Goal: Transaction & Acquisition: Purchase product/service

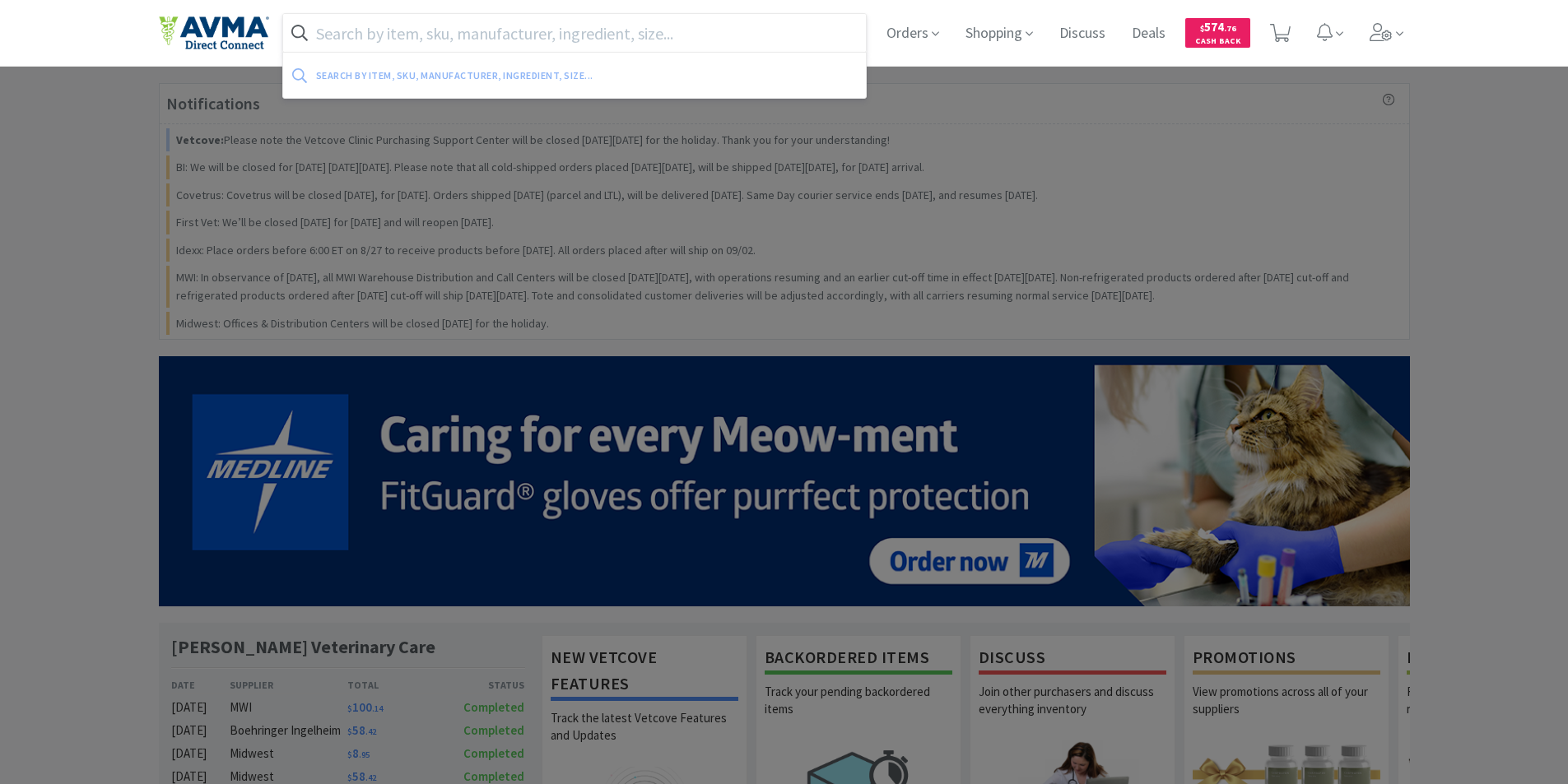
drag, startPoint x: 333, startPoint y: 31, endPoint x: 337, endPoint y: 17, distance: 14.6
click at [337, 19] on input "text" at bounding box center [575, 32] width 584 height 38
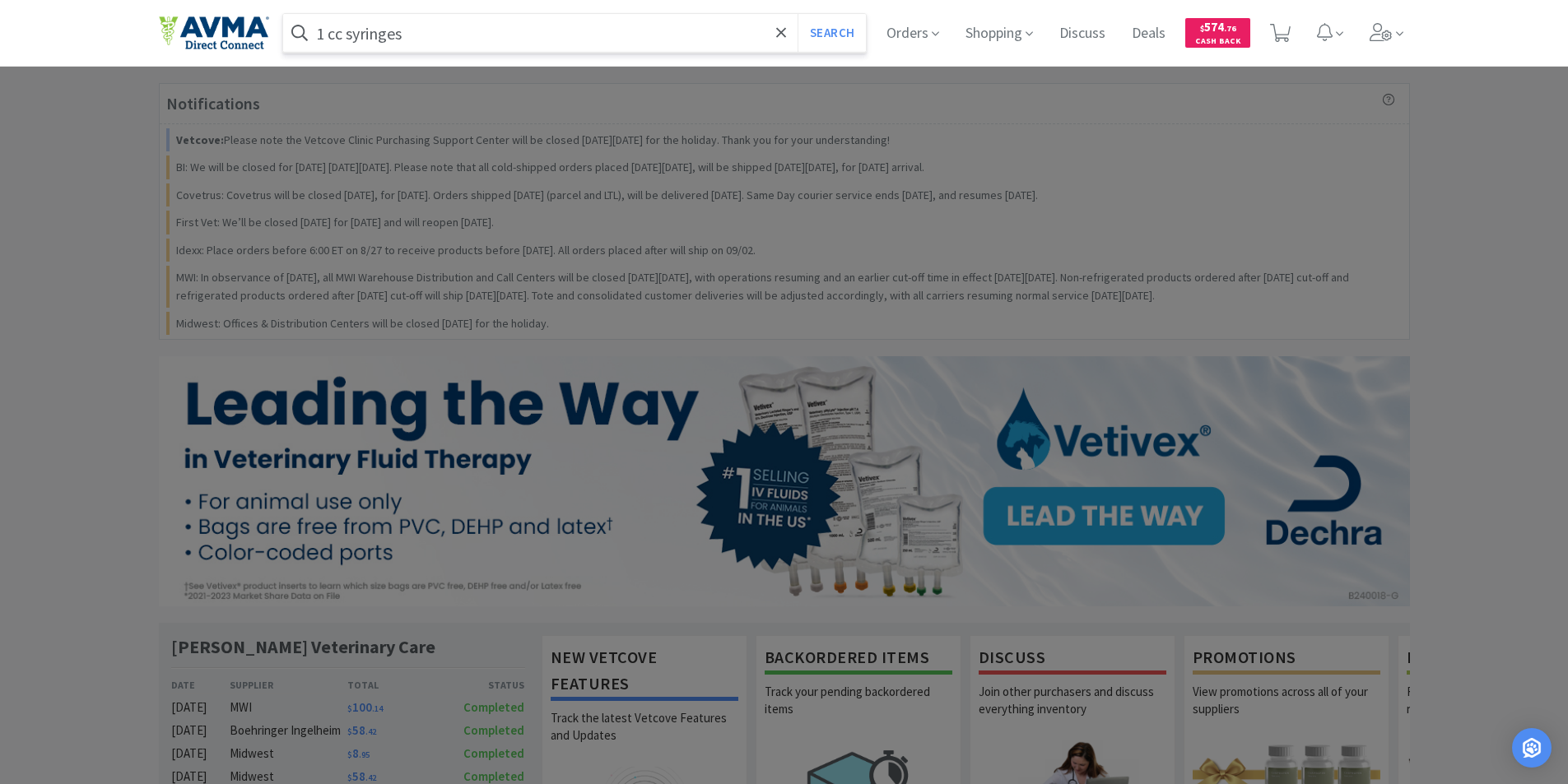
type input "1 cc syringes"
click at [797, 14] on button "Search" at bounding box center [831, 32] width 68 height 38
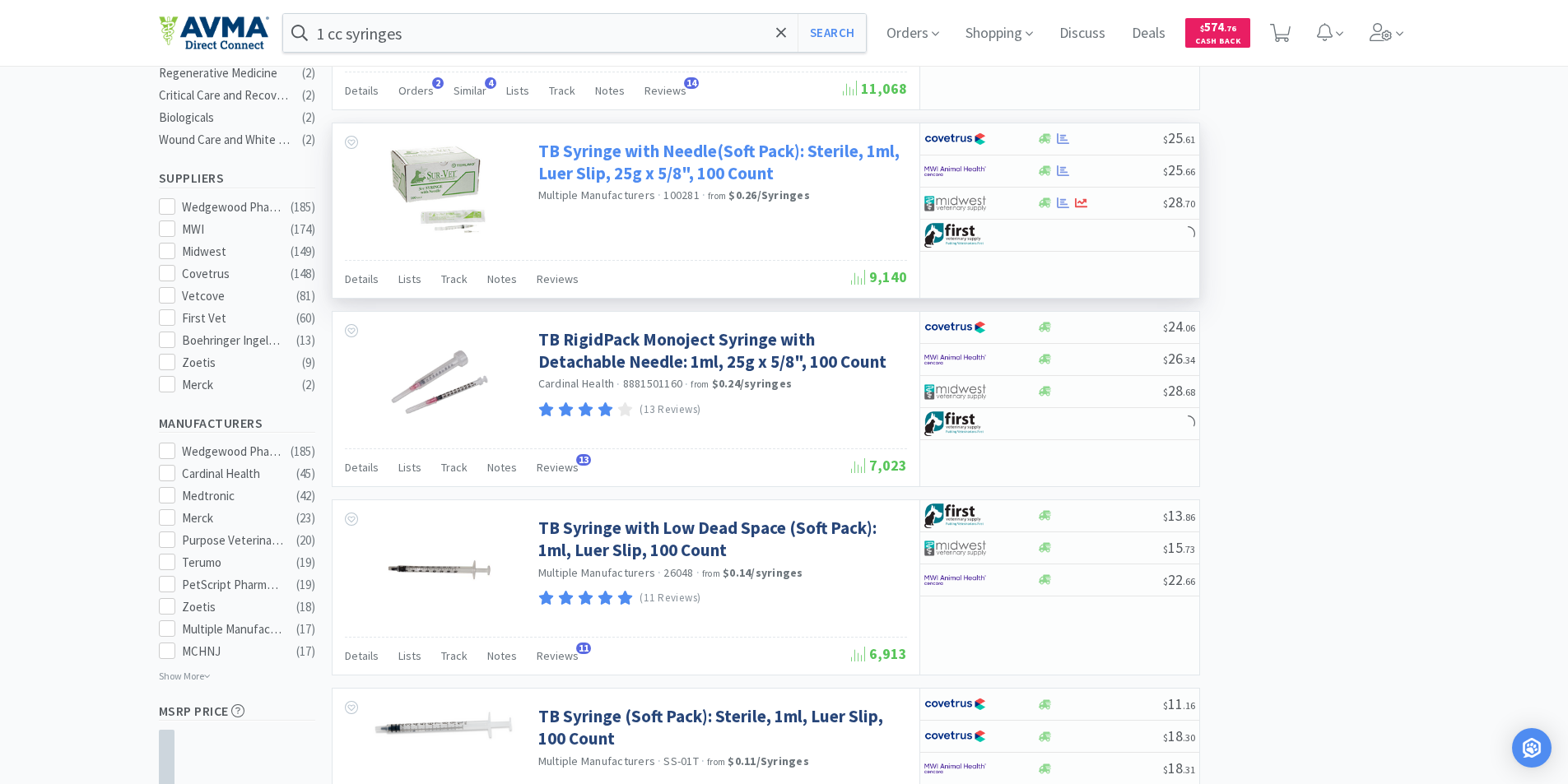
scroll to position [576, 0]
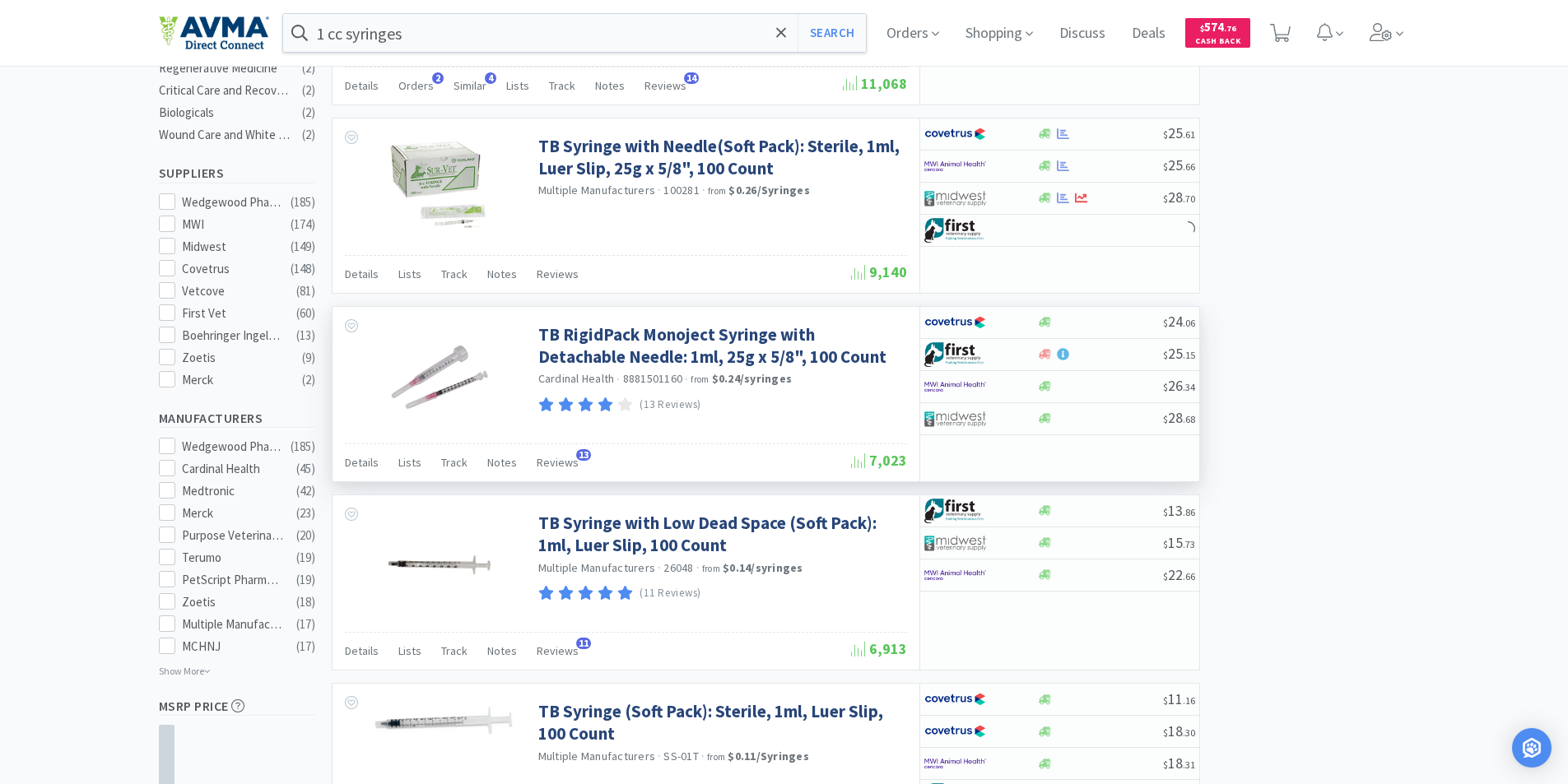
select select "1"
select select "3"
select select "1"
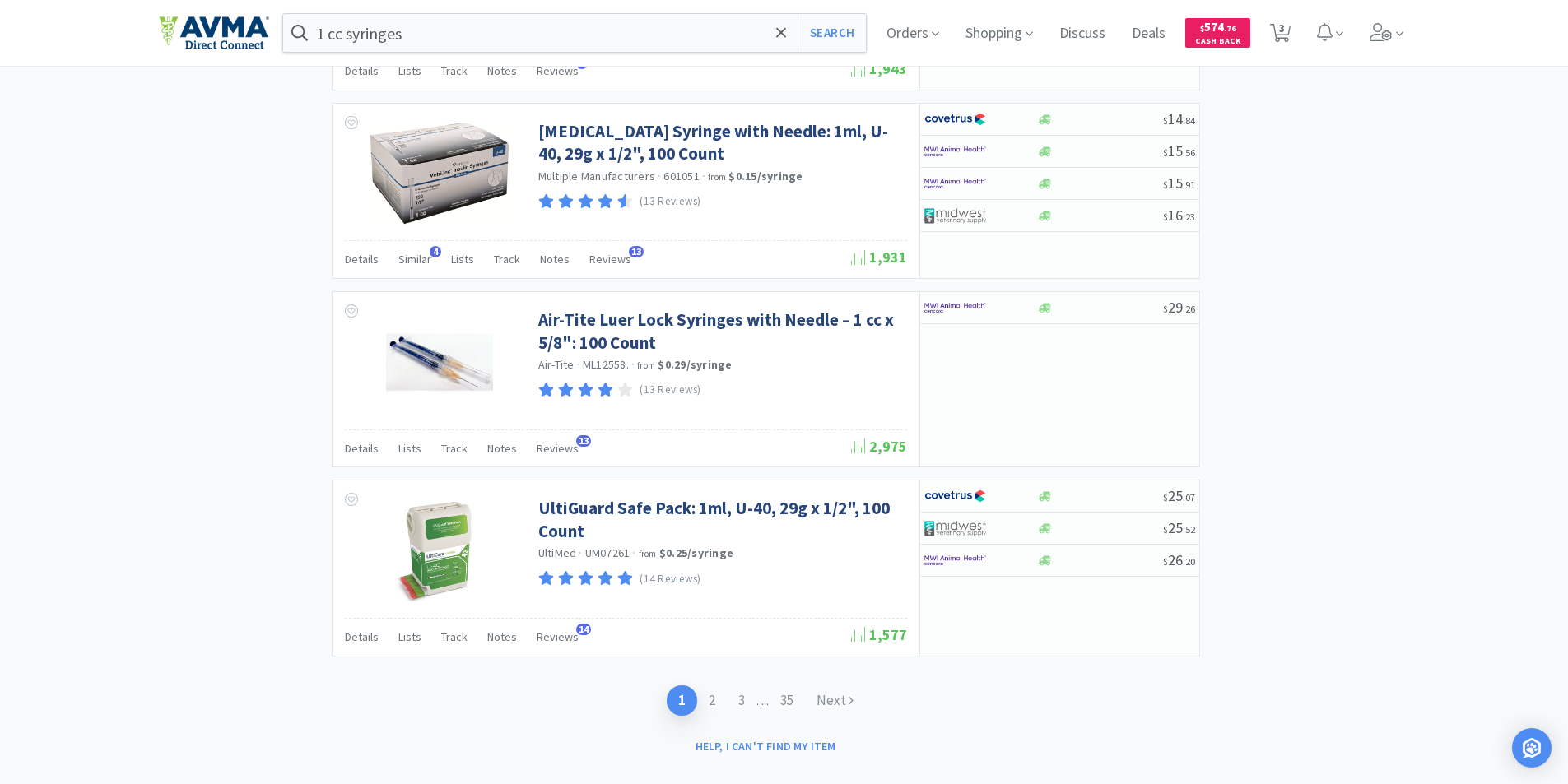
scroll to position [2495, 0]
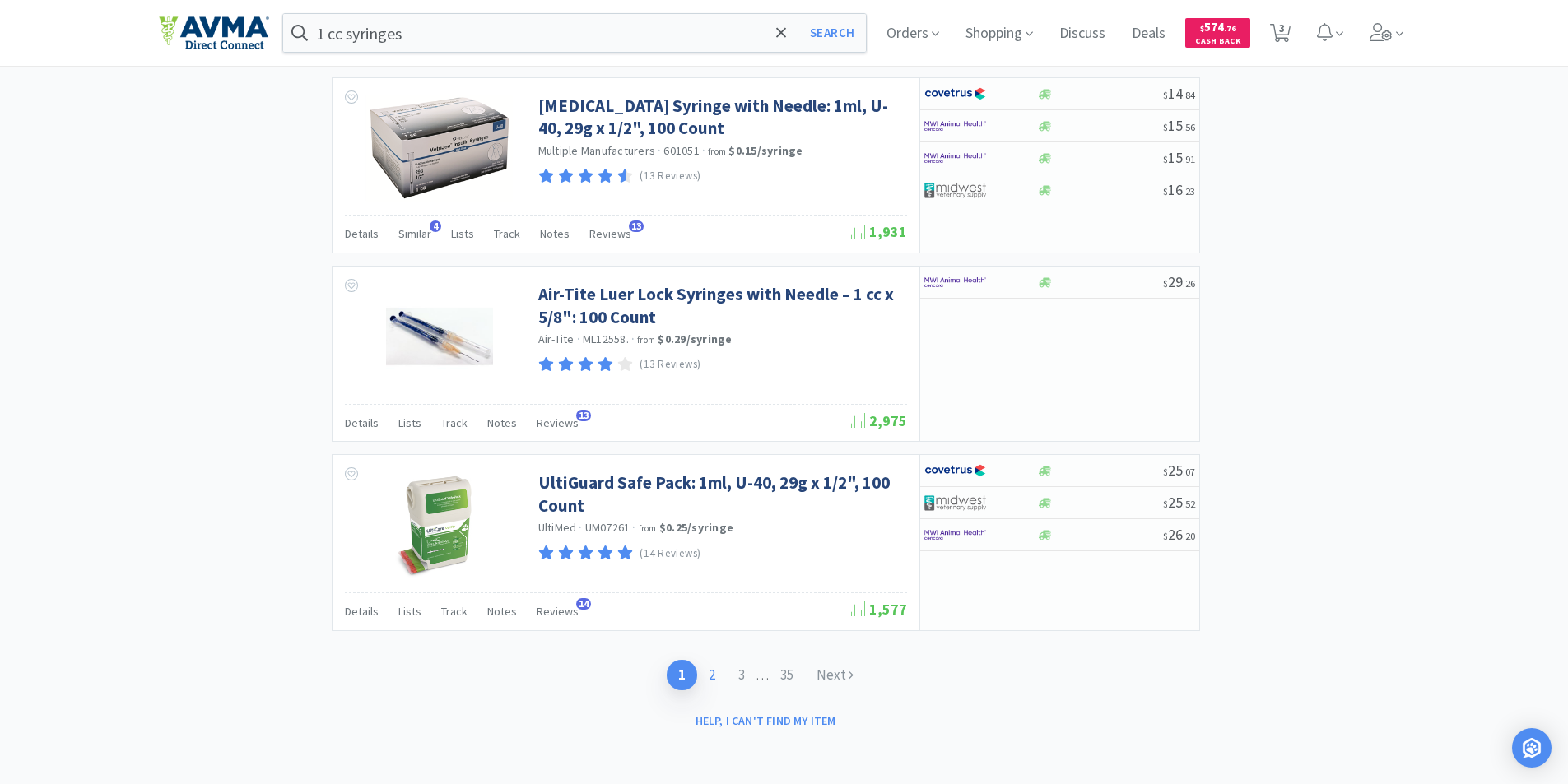
click at [709, 675] on link "2" at bounding box center [712, 675] width 29 height 30
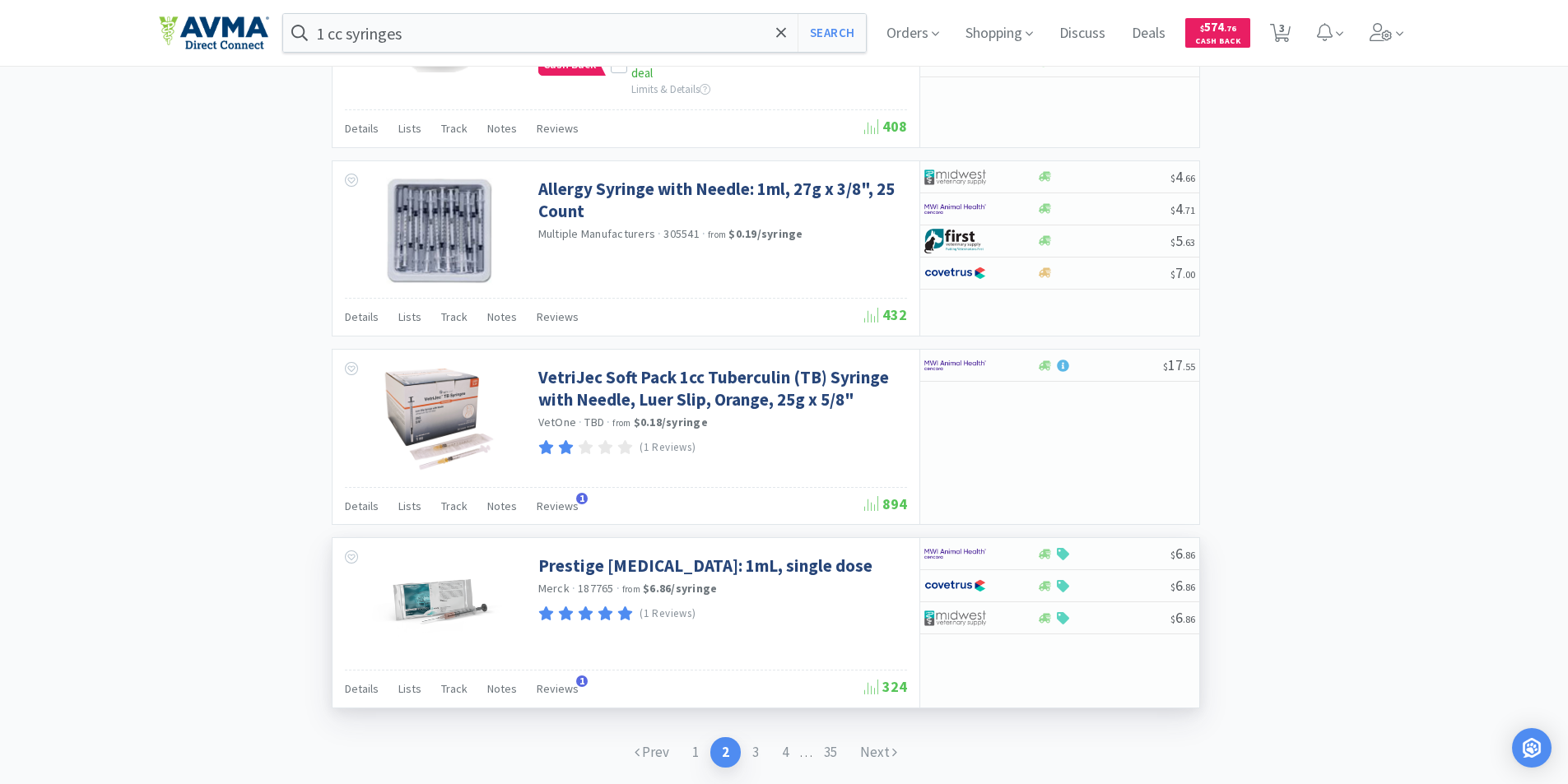
scroll to position [2345, 0]
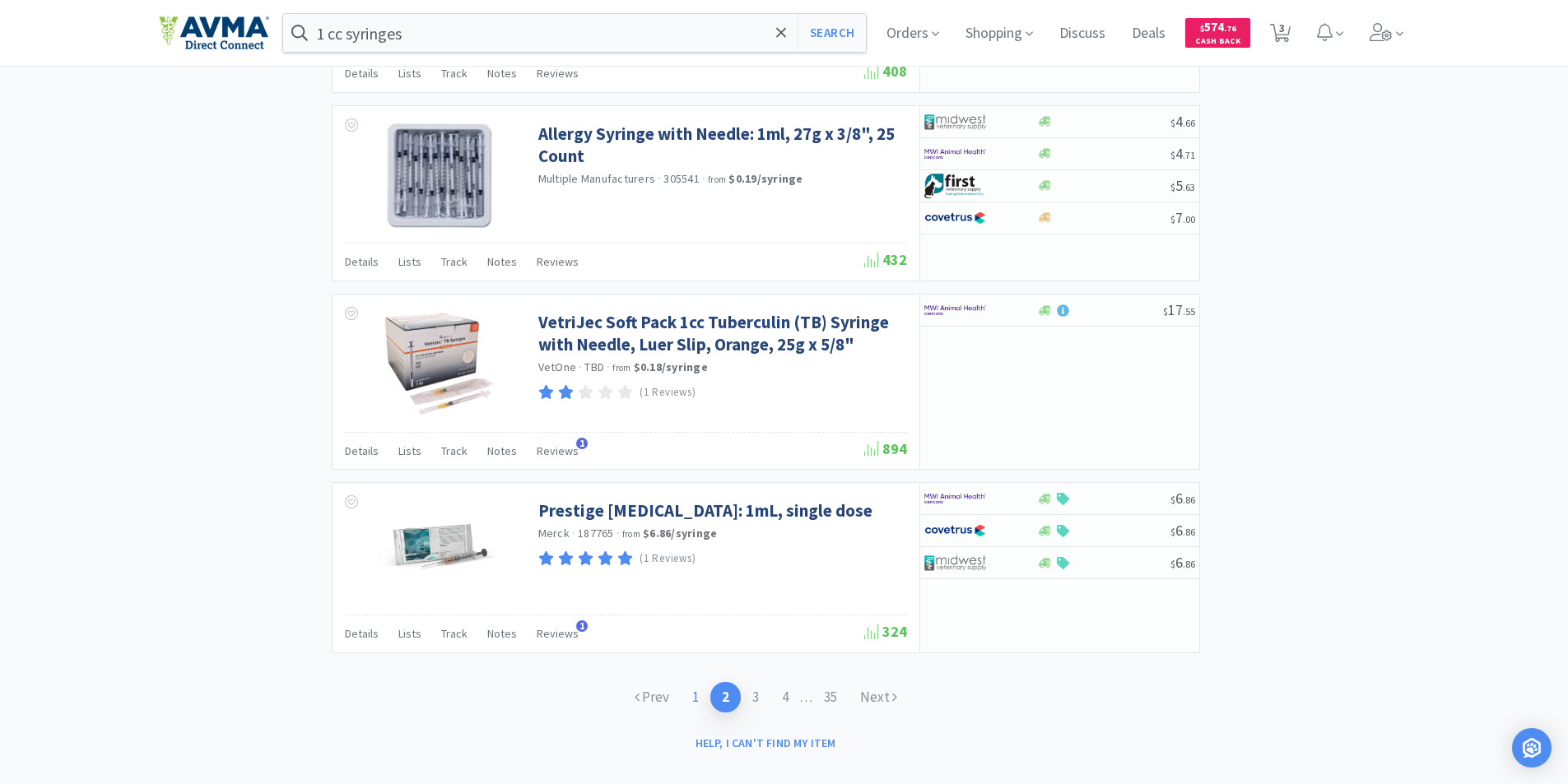
click at [692, 682] on link "1" at bounding box center [695, 697] width 29 height 30
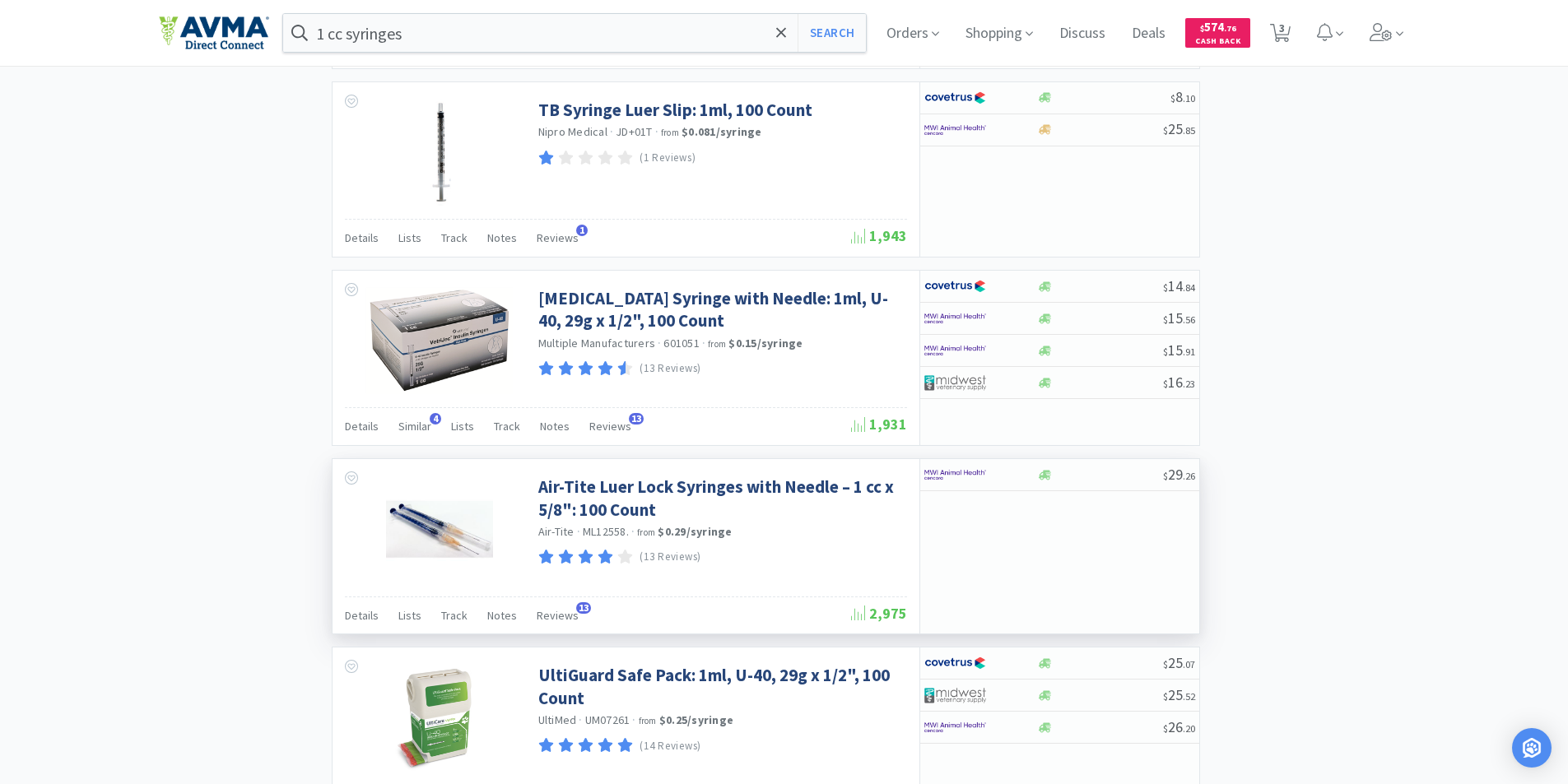
scroll to position [2495, 0]
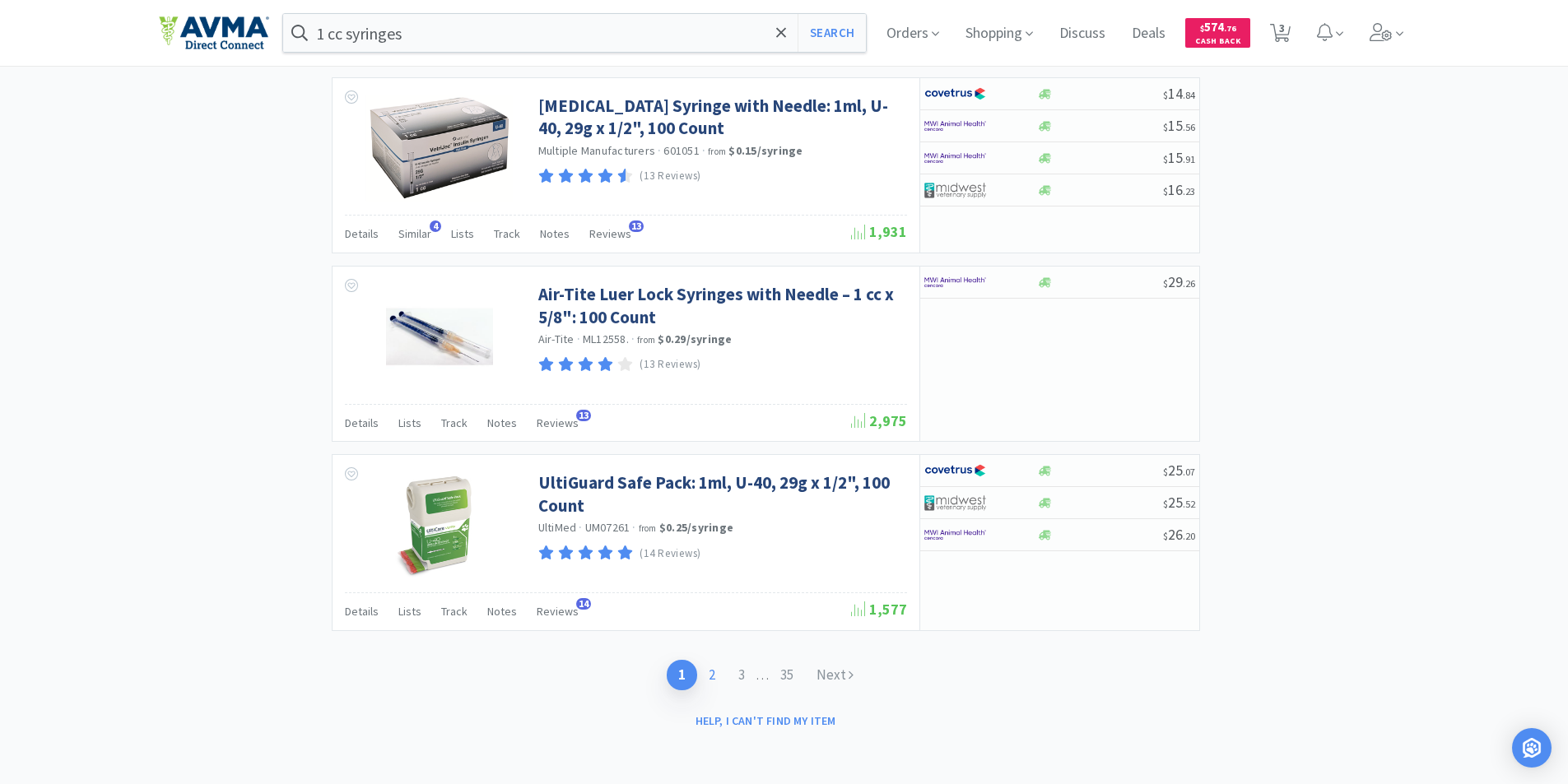
click at [706, 677] on link "2" at bounding box center [712, 675] width 29 height 30
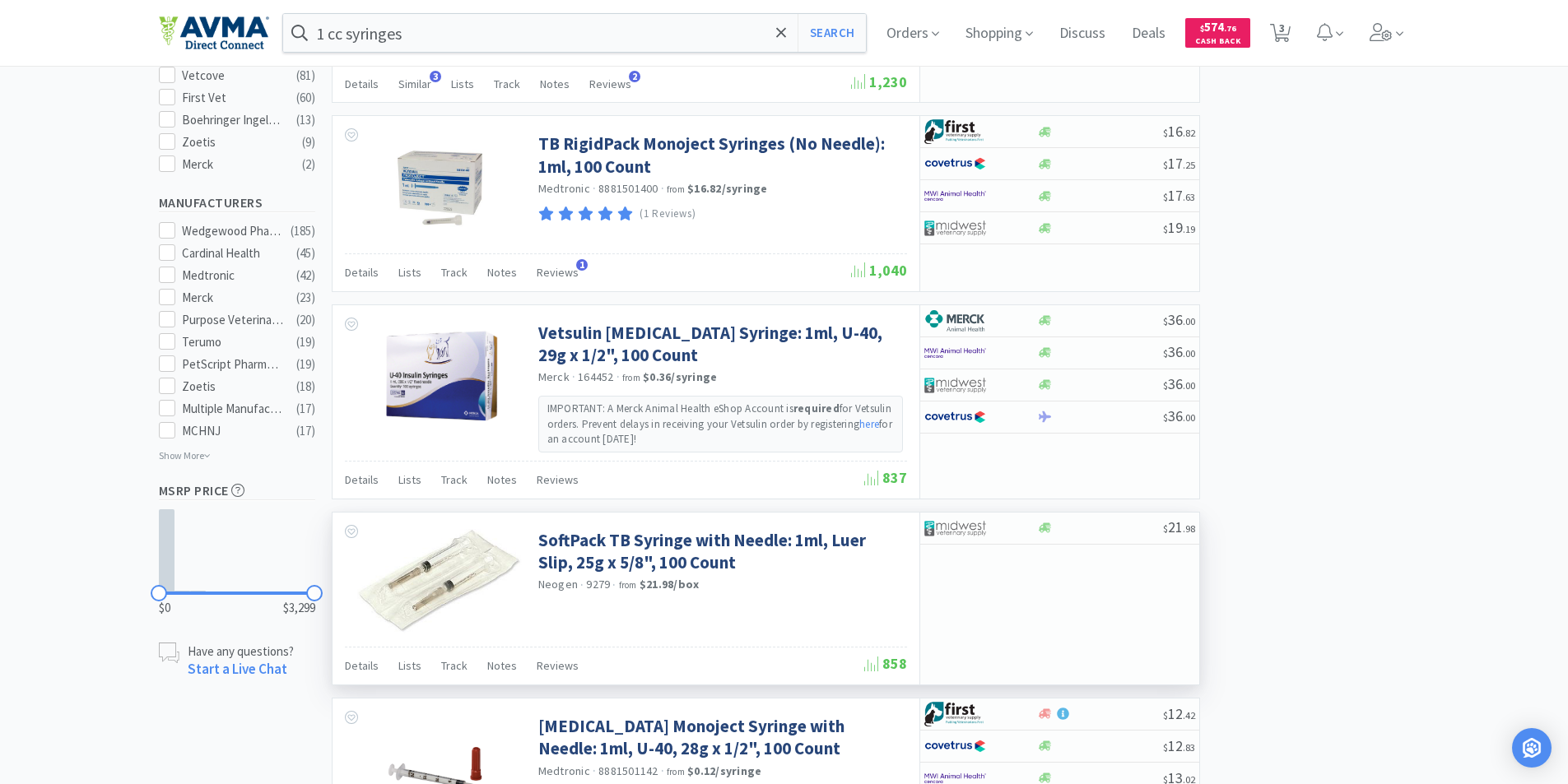
scroll to position [823, 0]
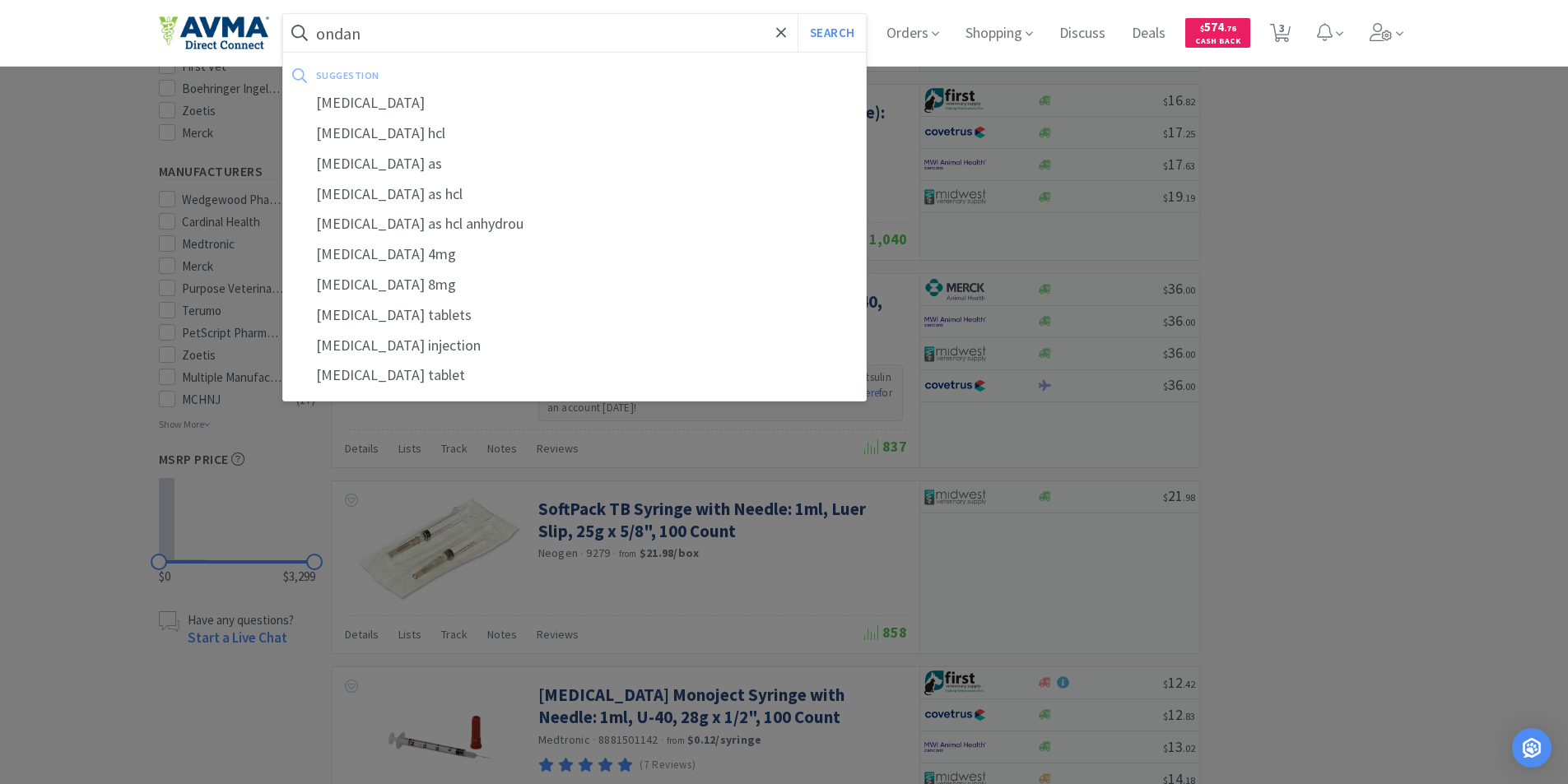
click at [355, 98] on div "[MEDICAL_DATA]" at bounding box center [575, 103] width 584 height 30
type input "[MEDICAL_DATA]"
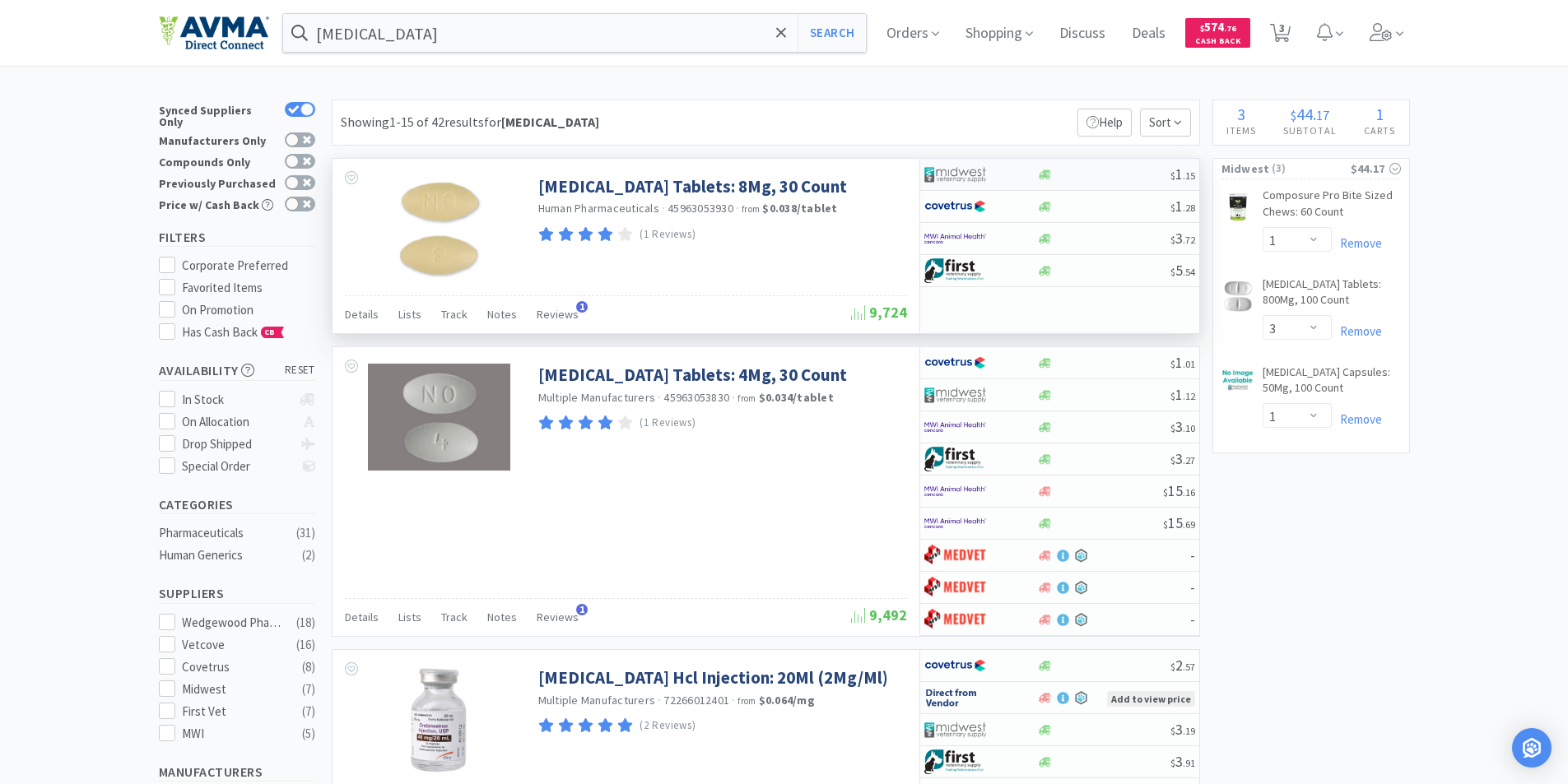
click at [953, 170] on img at bounding box center [955, 174] width 62 height 25
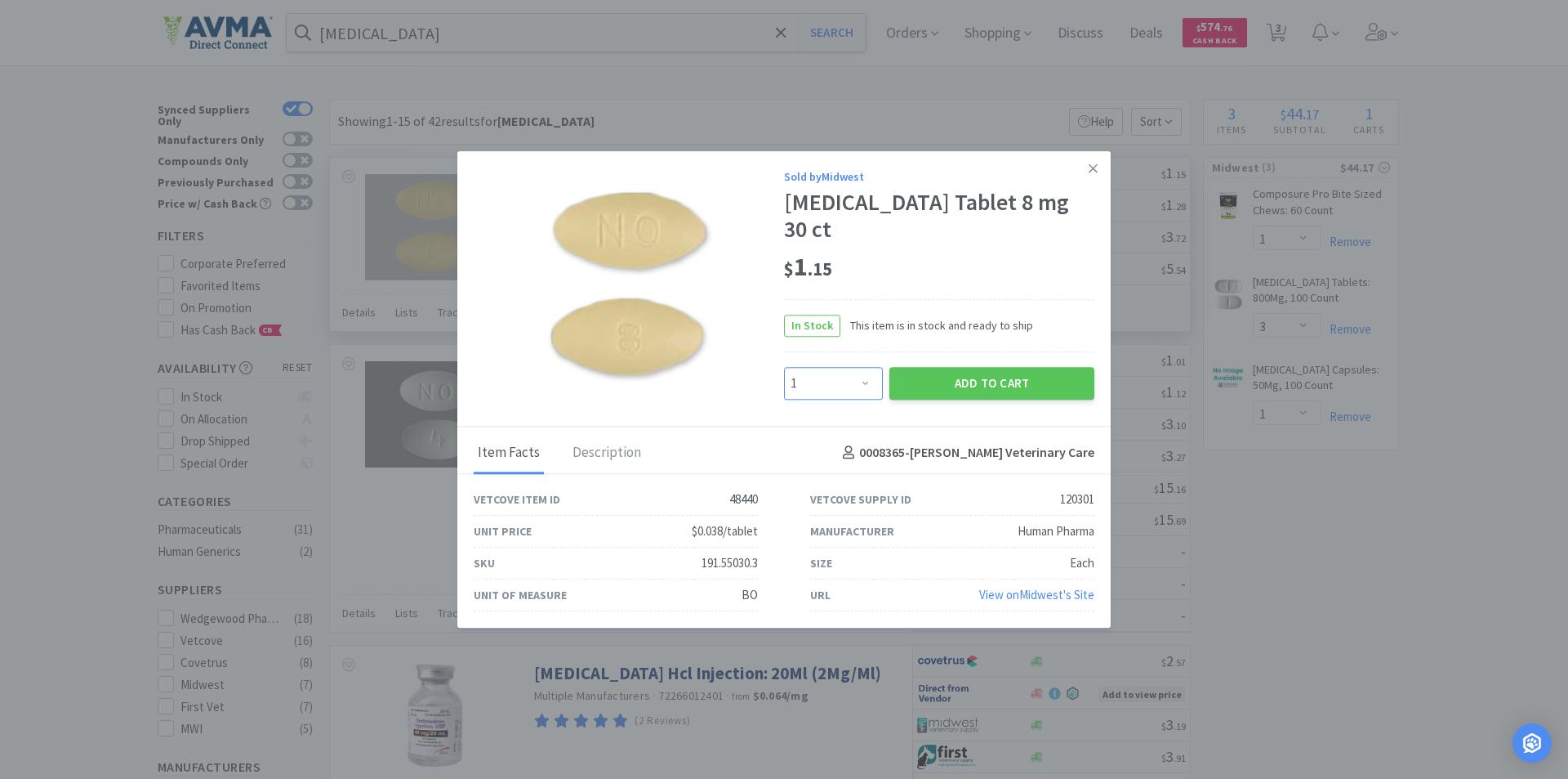
click at [867, 369] on select "Enter Quantity 1 2 3 4 5 6 7 8 9 10 11 12 13 14 15 16 17 18 19 20 Enter Quantity" at bounding box center [833, 384] width 99 height 33
select select "4"
click at [784, 367] on select "Enter Quantity 1 2 3 4 5 6 7 8 9 10 11 12 13 14 15 16 17 18 19 20 Enter Quantity" at bounding box center [833, 384] width 99 height 33
click at [963, 367] on button "Add to Cart" at bounding box center [992, 384] width 205 height 33
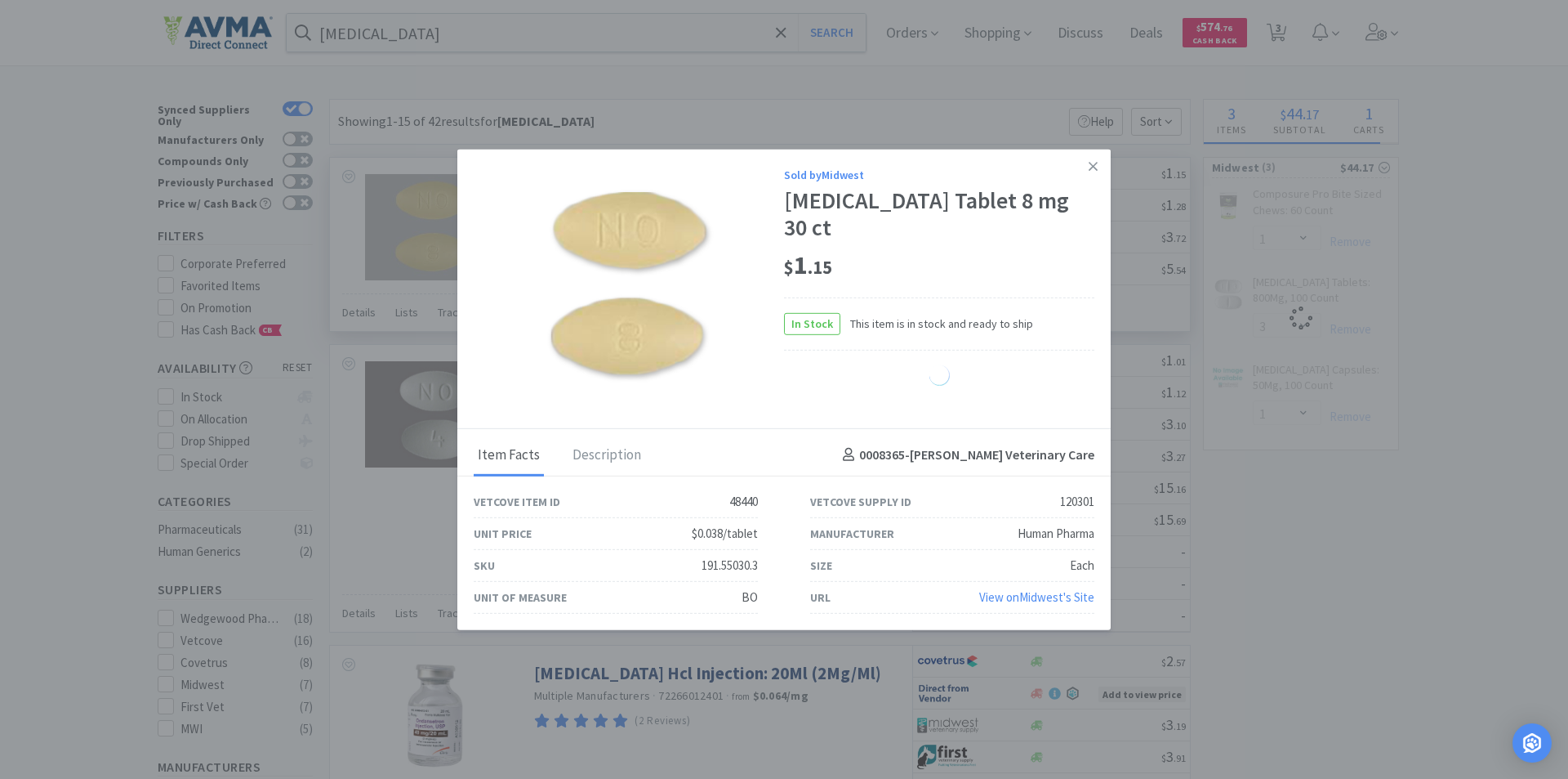
select select "4"
select select "1"
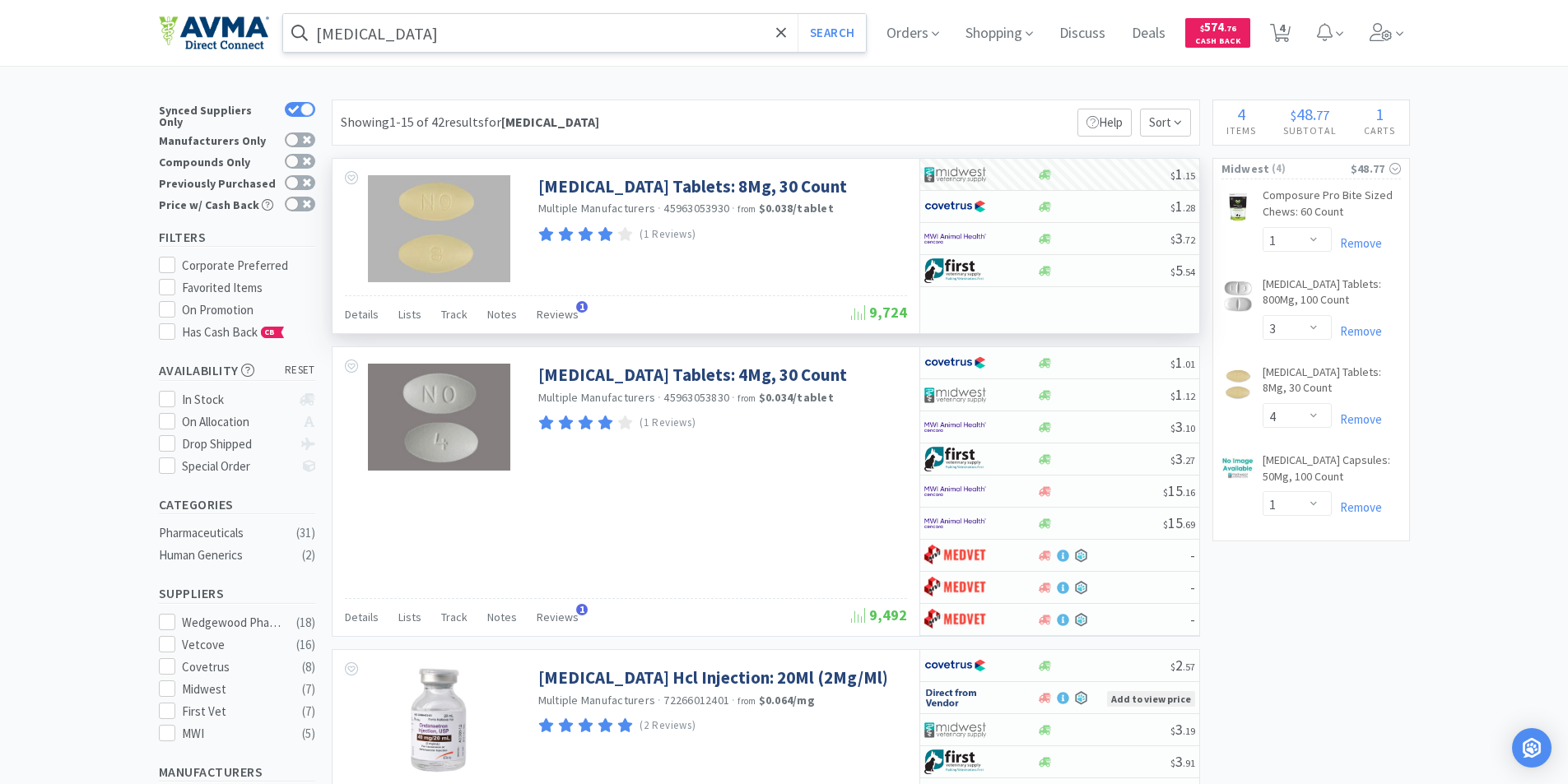
click at [445, 37] on input "[MEDICAL_DATA]" at bounding box center [575, 32] width 584 height 38
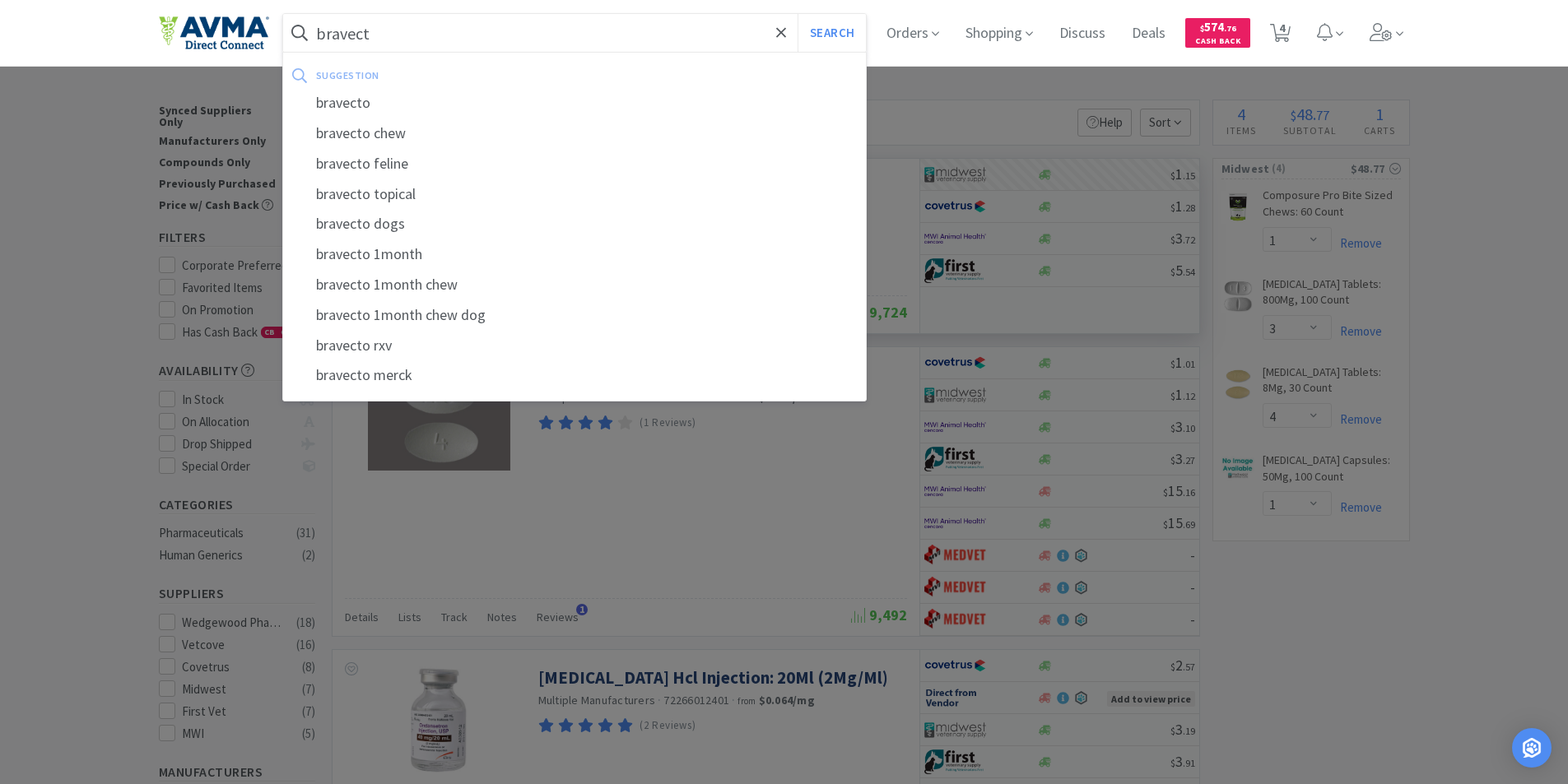
click at [345, 98] on div "bravecto" at bounding box center [575, 103] width 584 height 30
type input "bravecto"
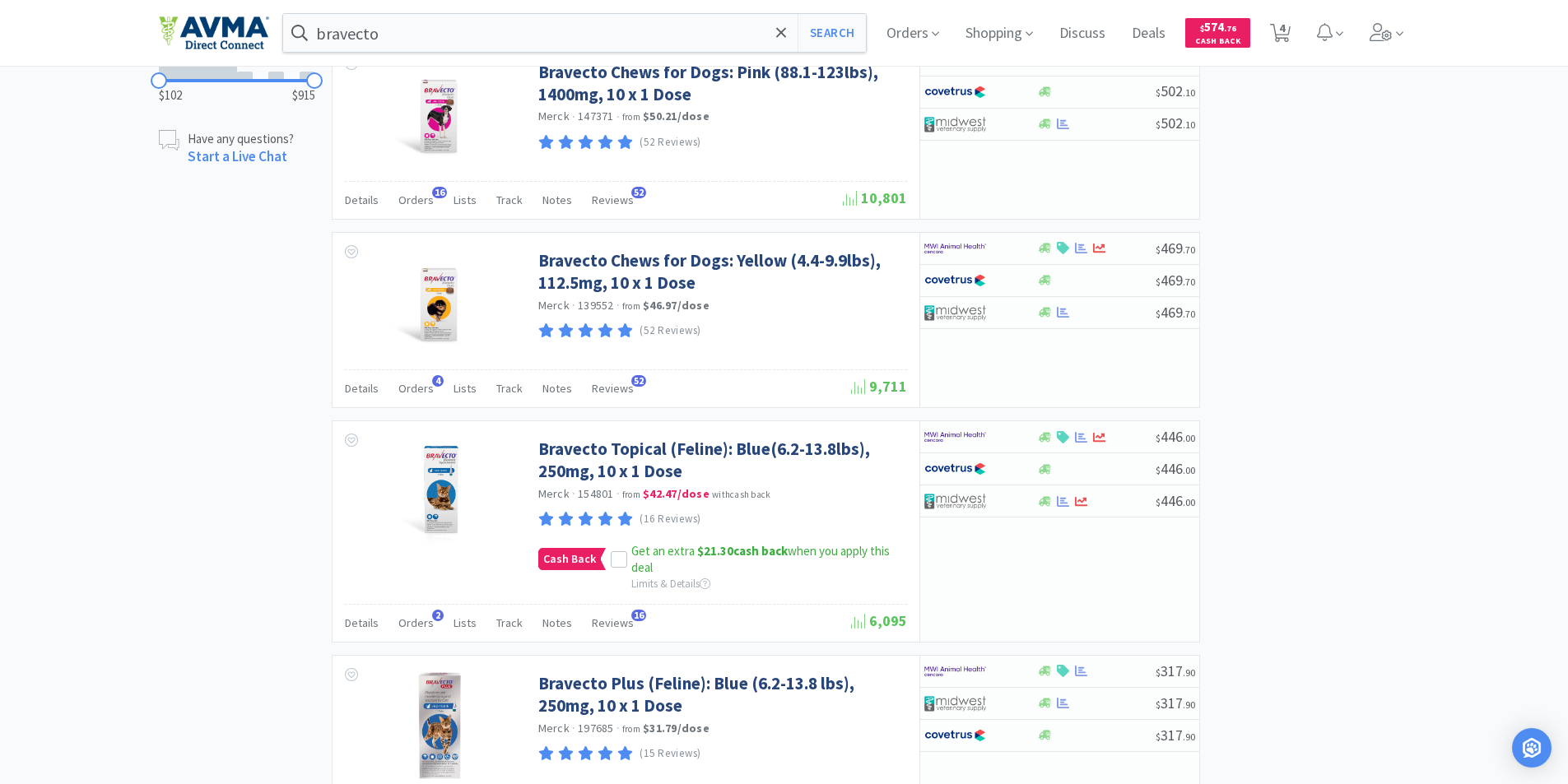
scroll to position [1316, 0]
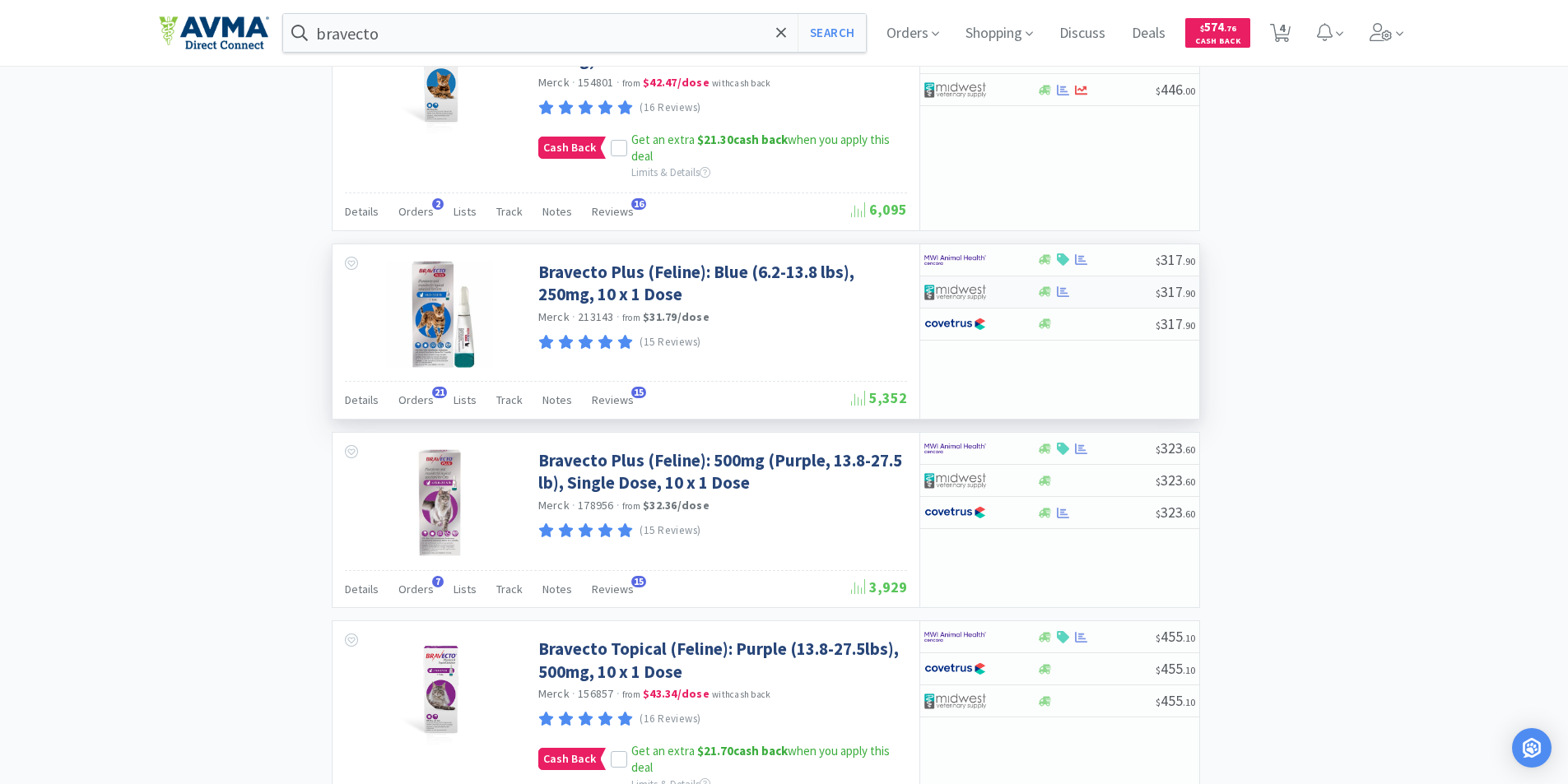
click at [947, 279] on img at bounding box center [955, 291] width 62 height 25
select select "1"
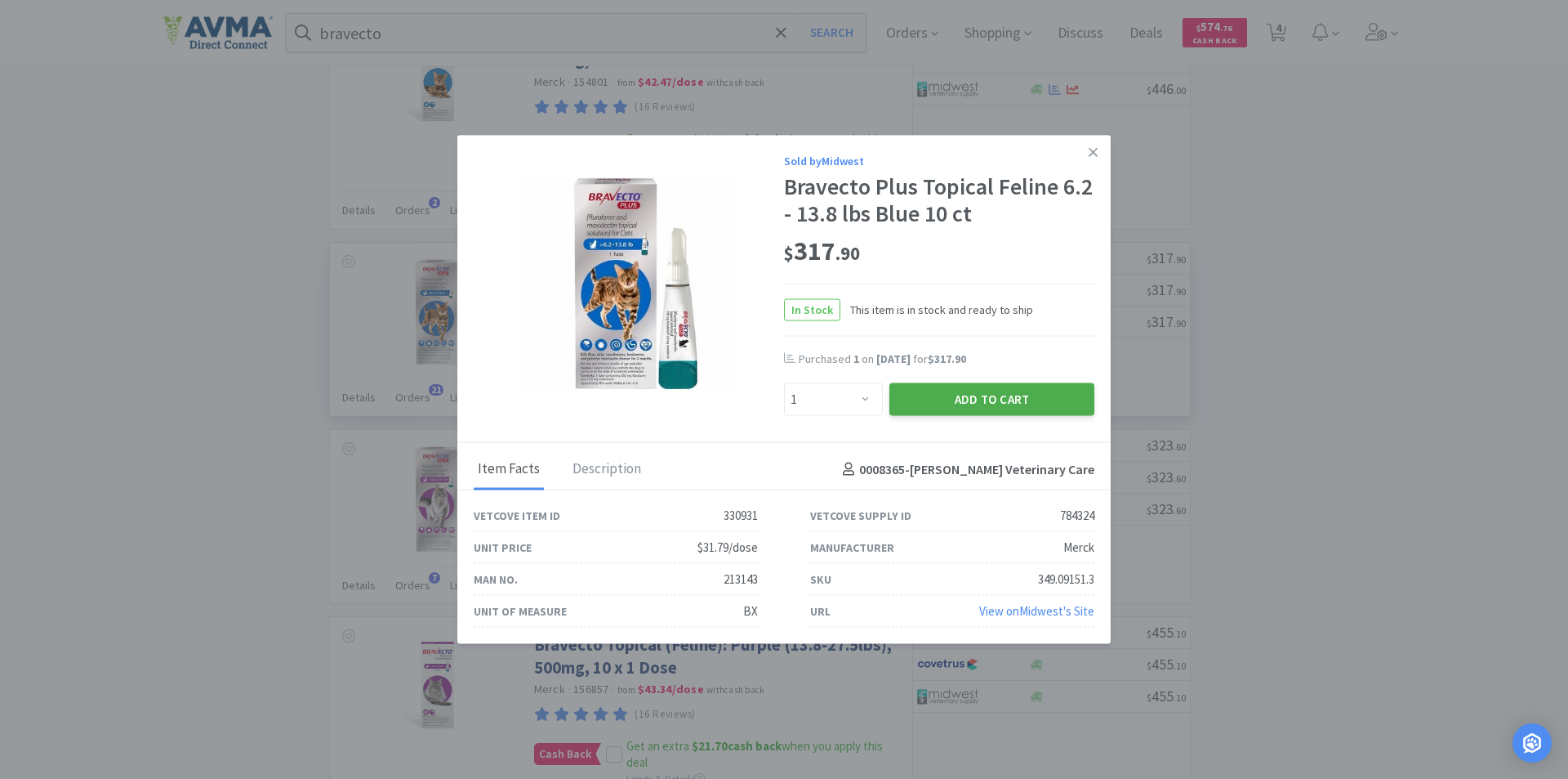
click at [954, 401] on button "Add to Cart" at bounding box center [992, 400] width 205 height 33
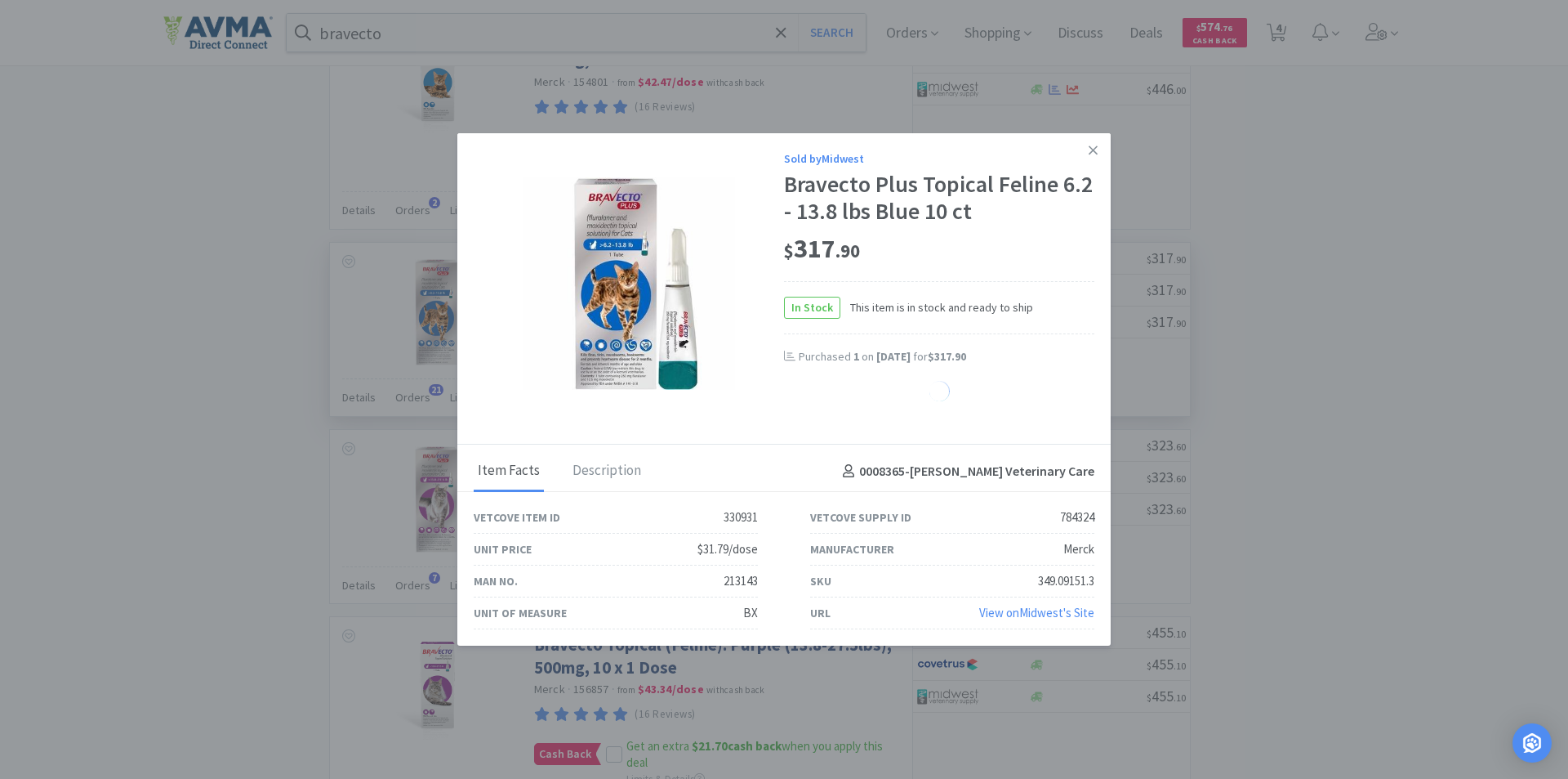
select select "1"
select select "3"
select select "4"
select select "1"
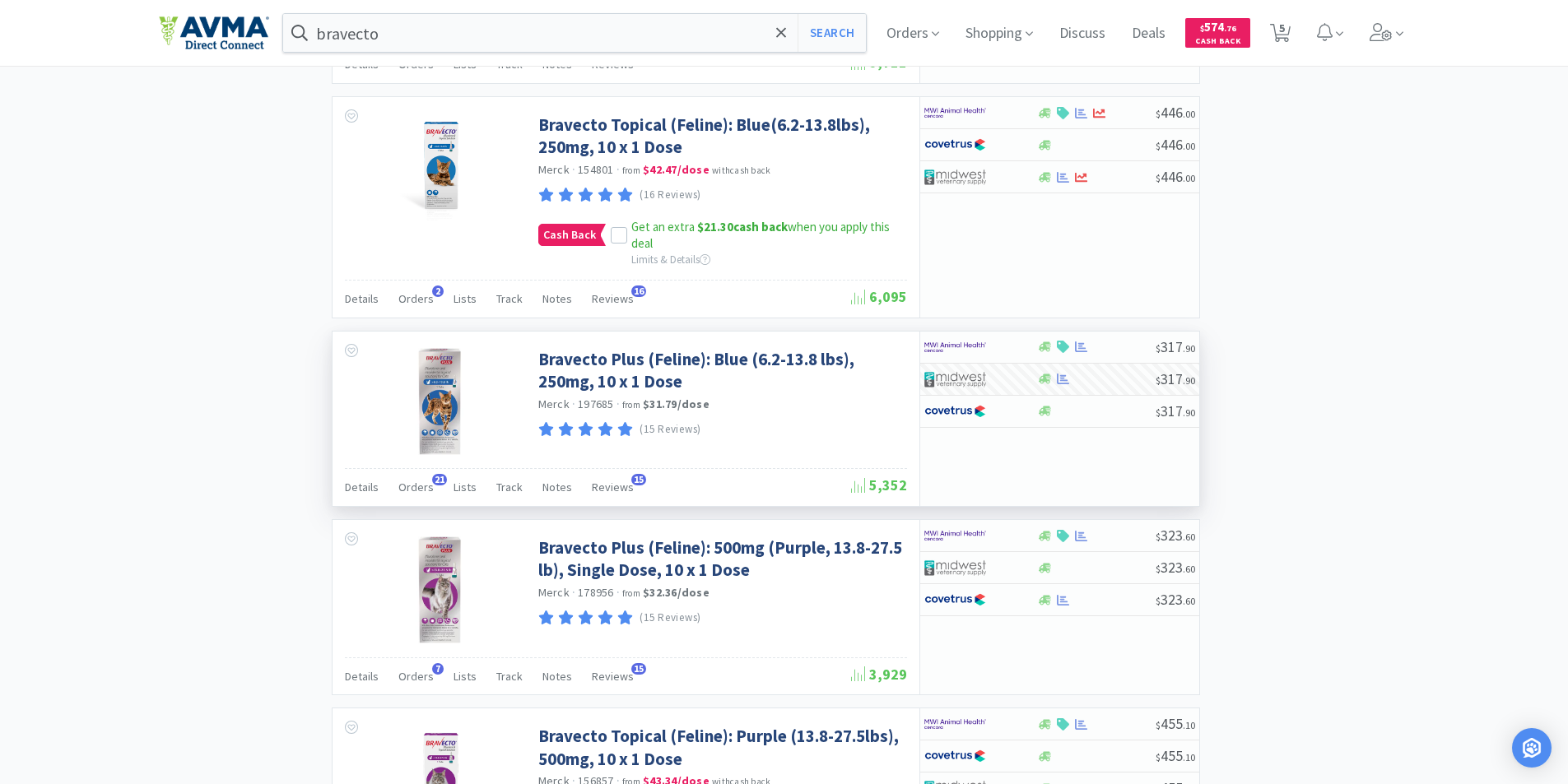
scroll to position [823, 0]
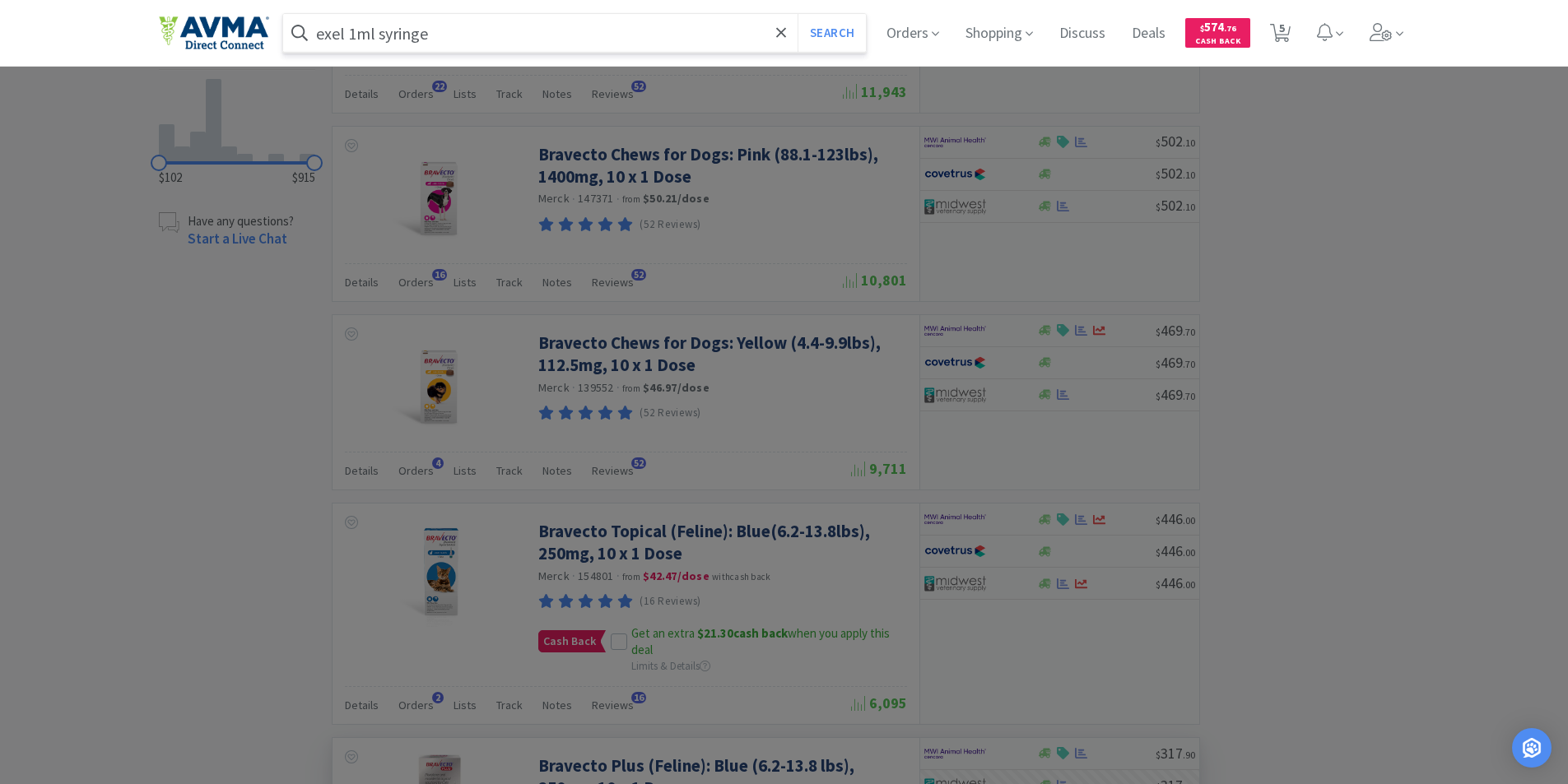
click at [797, 14] on button "Search" at bounding box center [831, 32] width 68 height 38
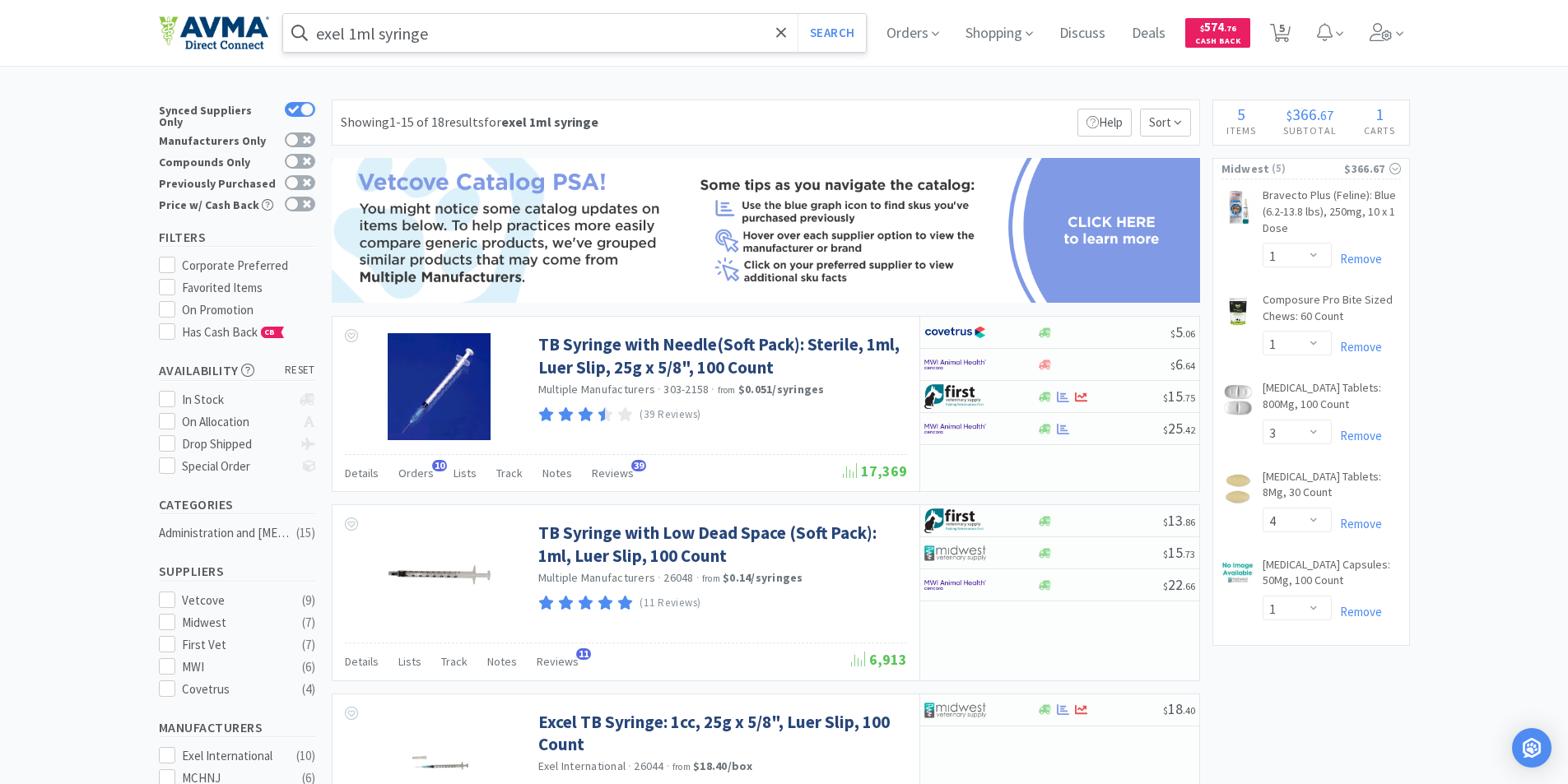
click at [460, 35] on input "exel 1ml syringe" at bounding box center [575, 32] width 584 height 38
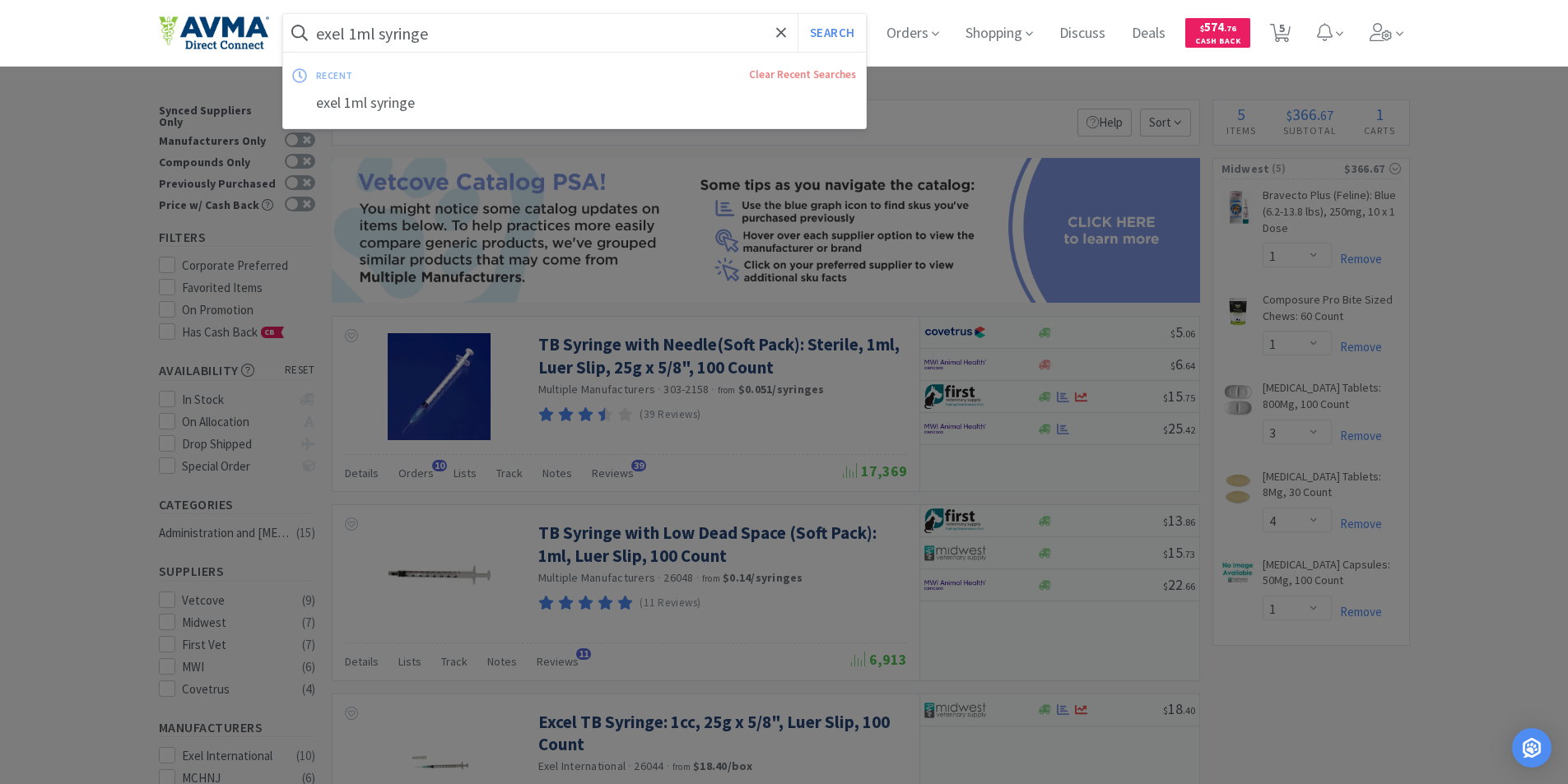
click at [349, 36] on input "exel 1ml syringe" at bounding box center [575, 32] width 584 height 38
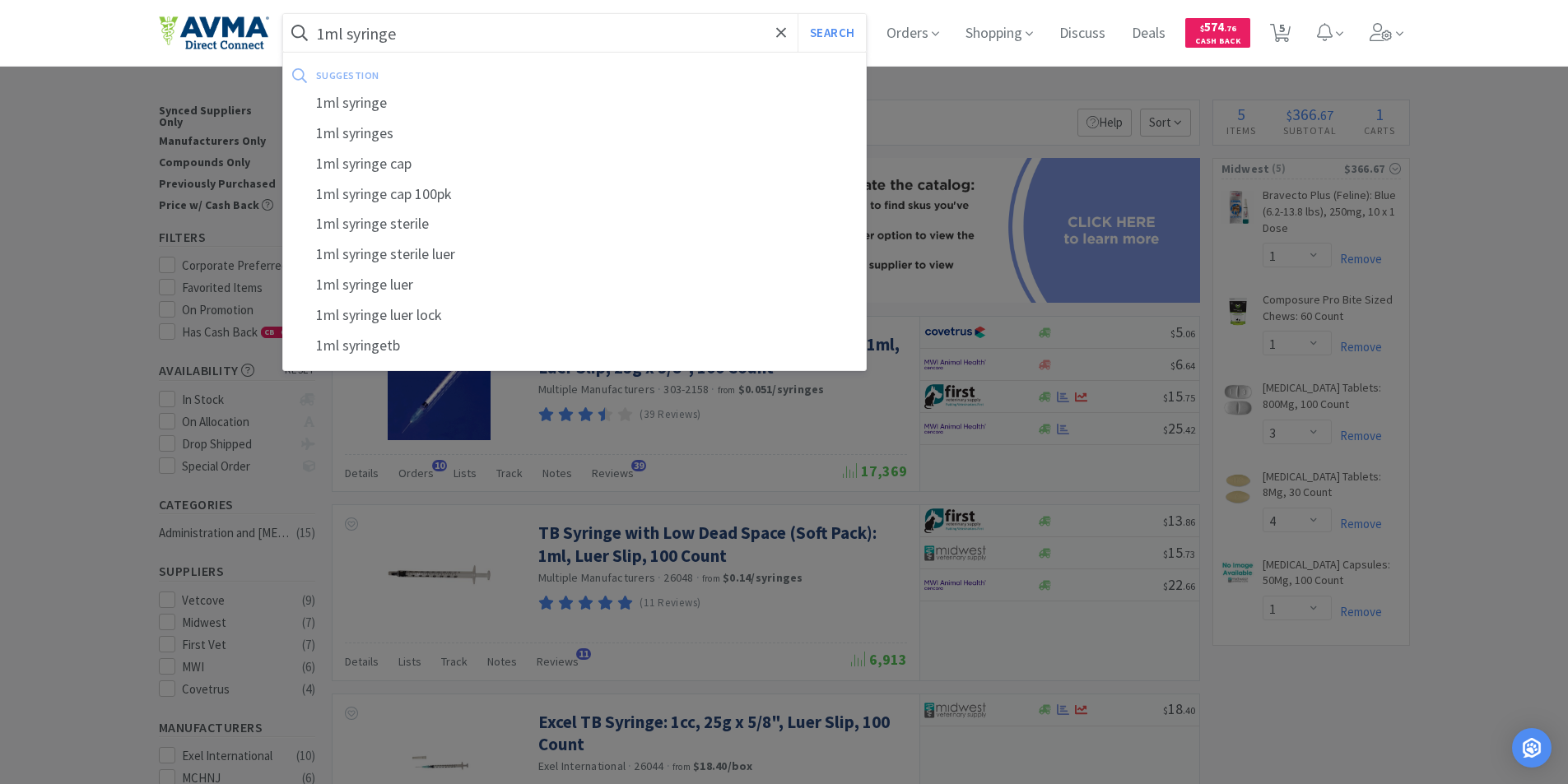
click at [443, 32] on input "1ml syringe" at bounding box center [575, 32] width 584 height 38
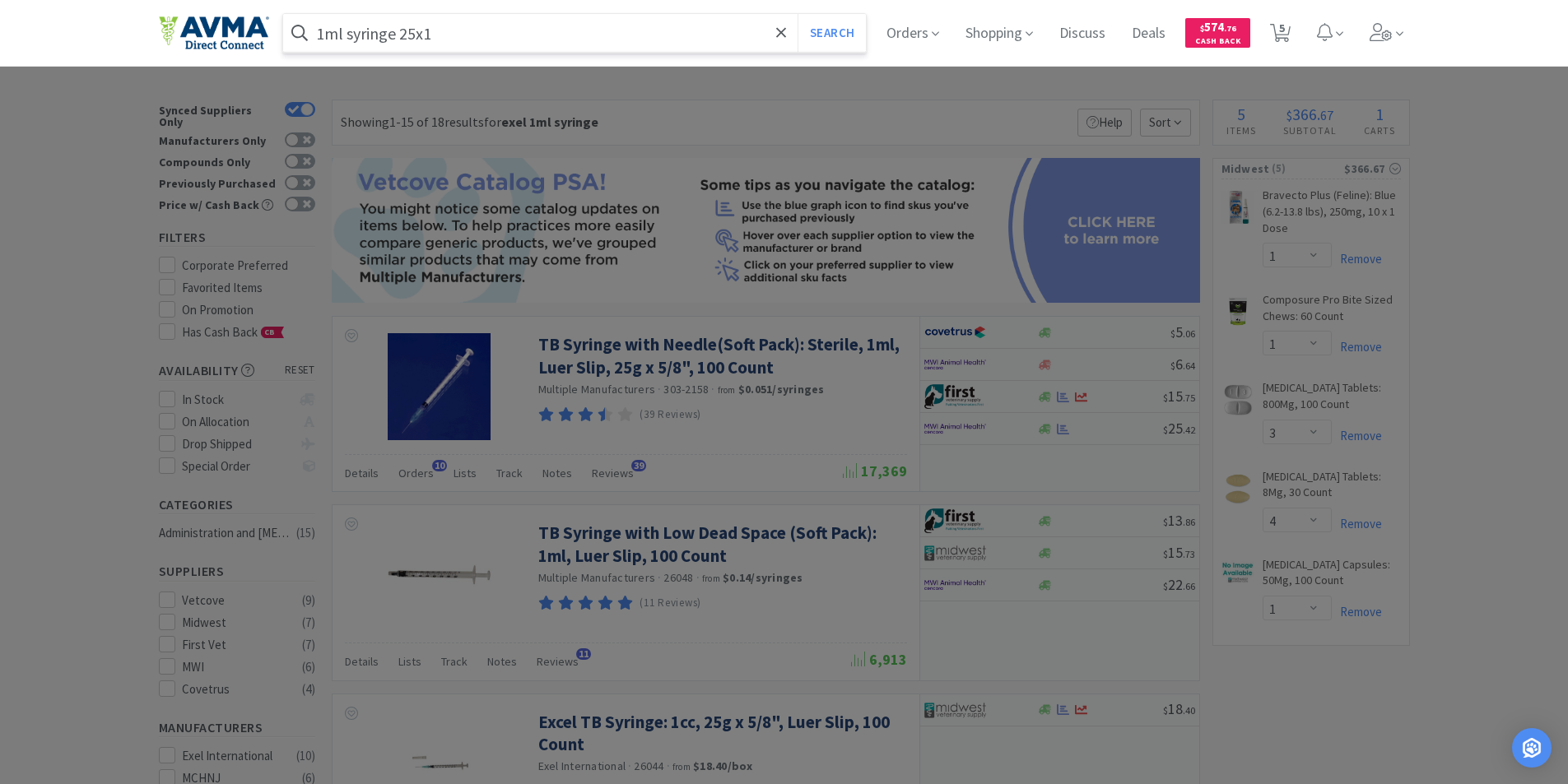
type input "1ml syringe 25x1"
click at [797, 14] on button "Search" at bounding box center [831, 32] width 68 height 38
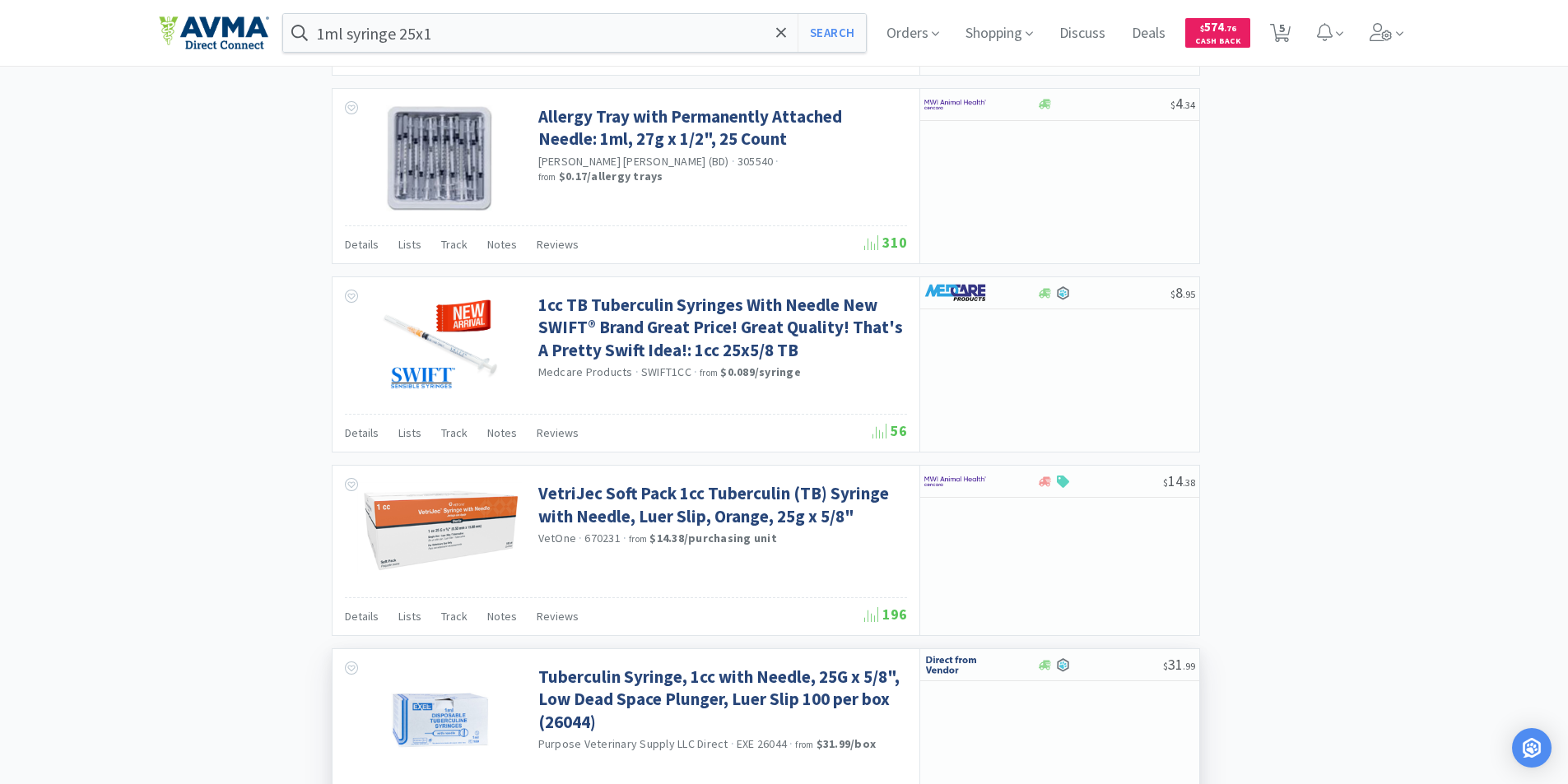
scroll to position [2487, 0]
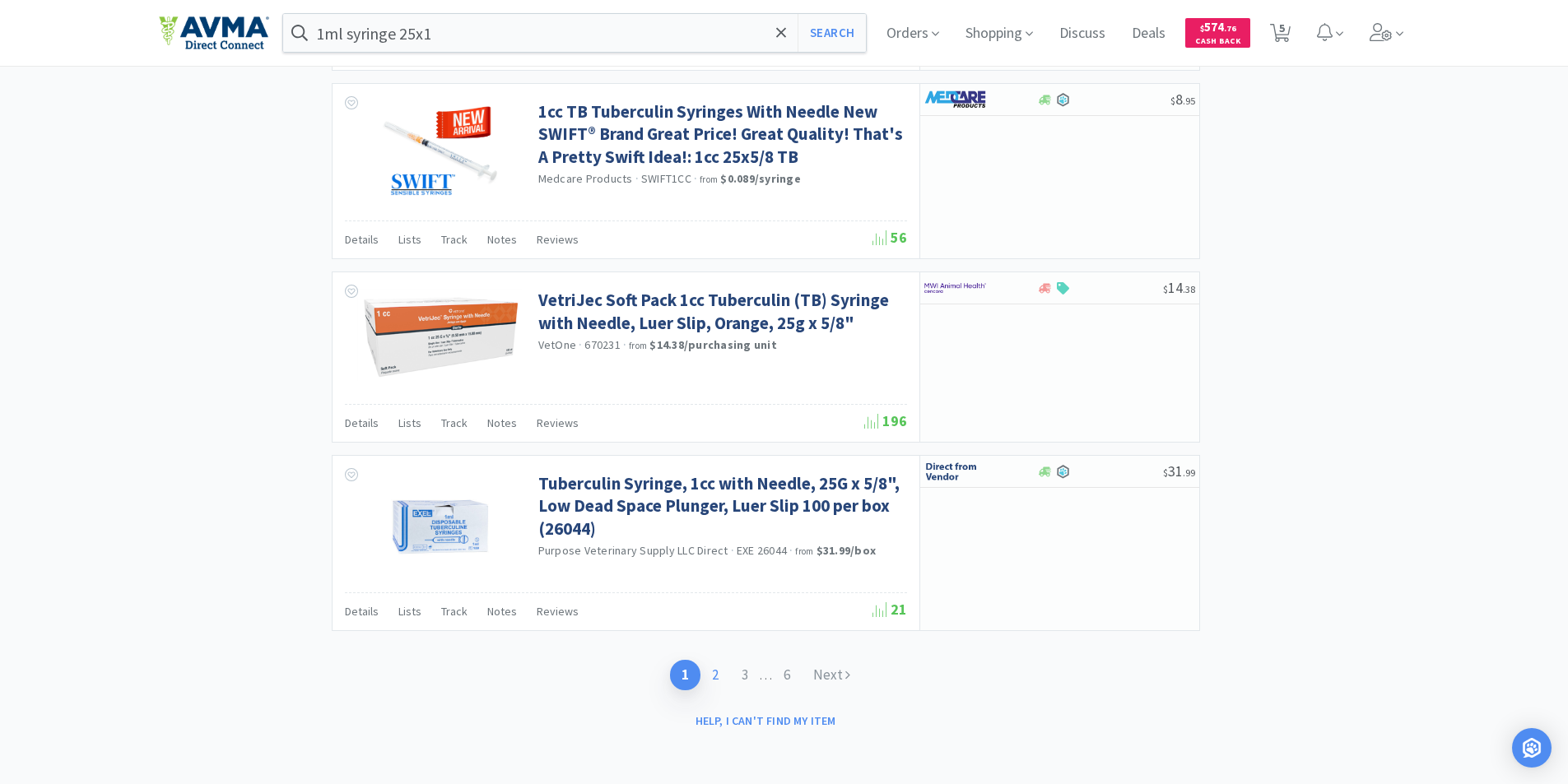
click at [713, 674] on link "2" at bounding box center [715, 675] width 29 height 30
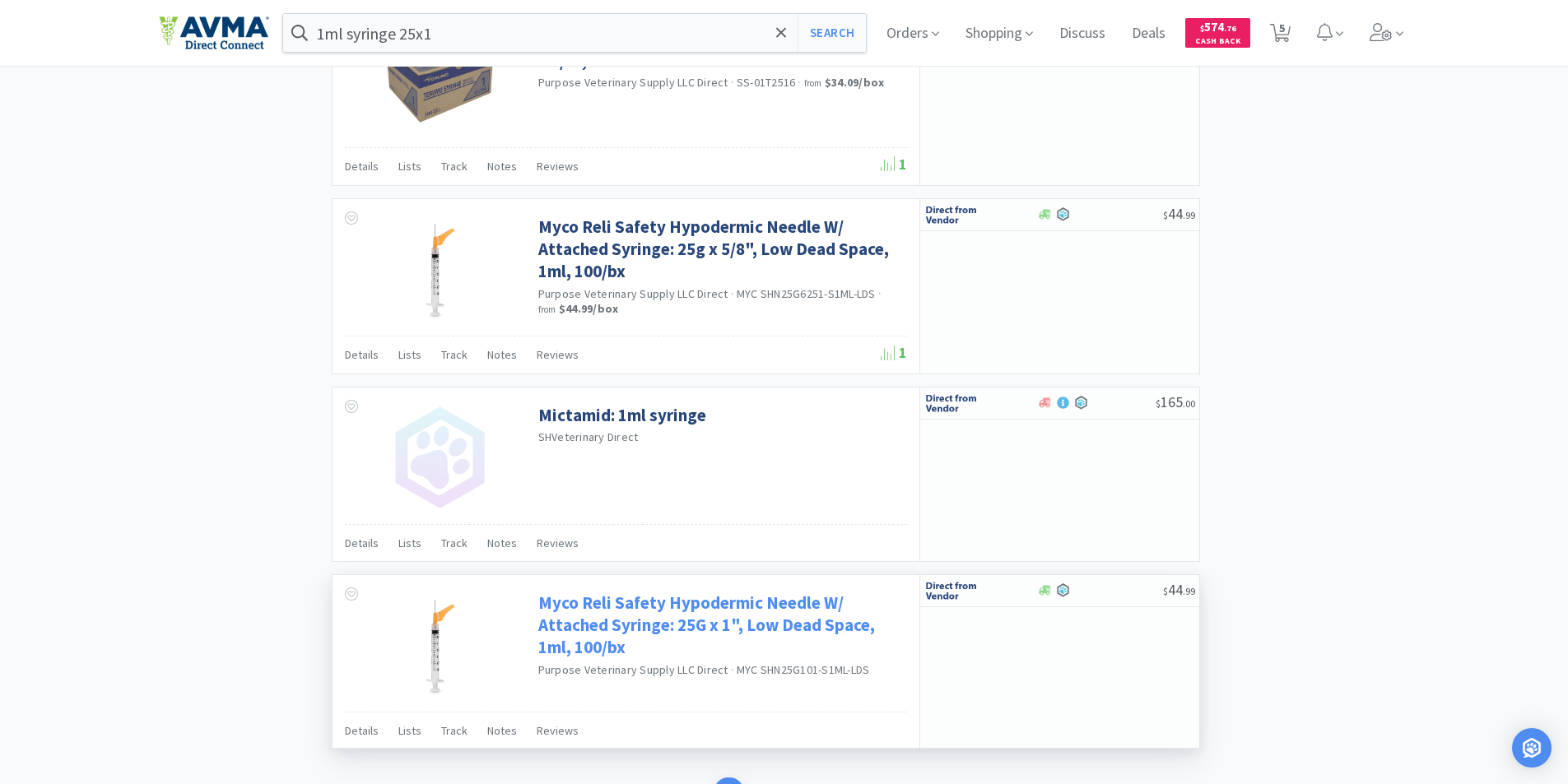
scroll to position [2303, 0]
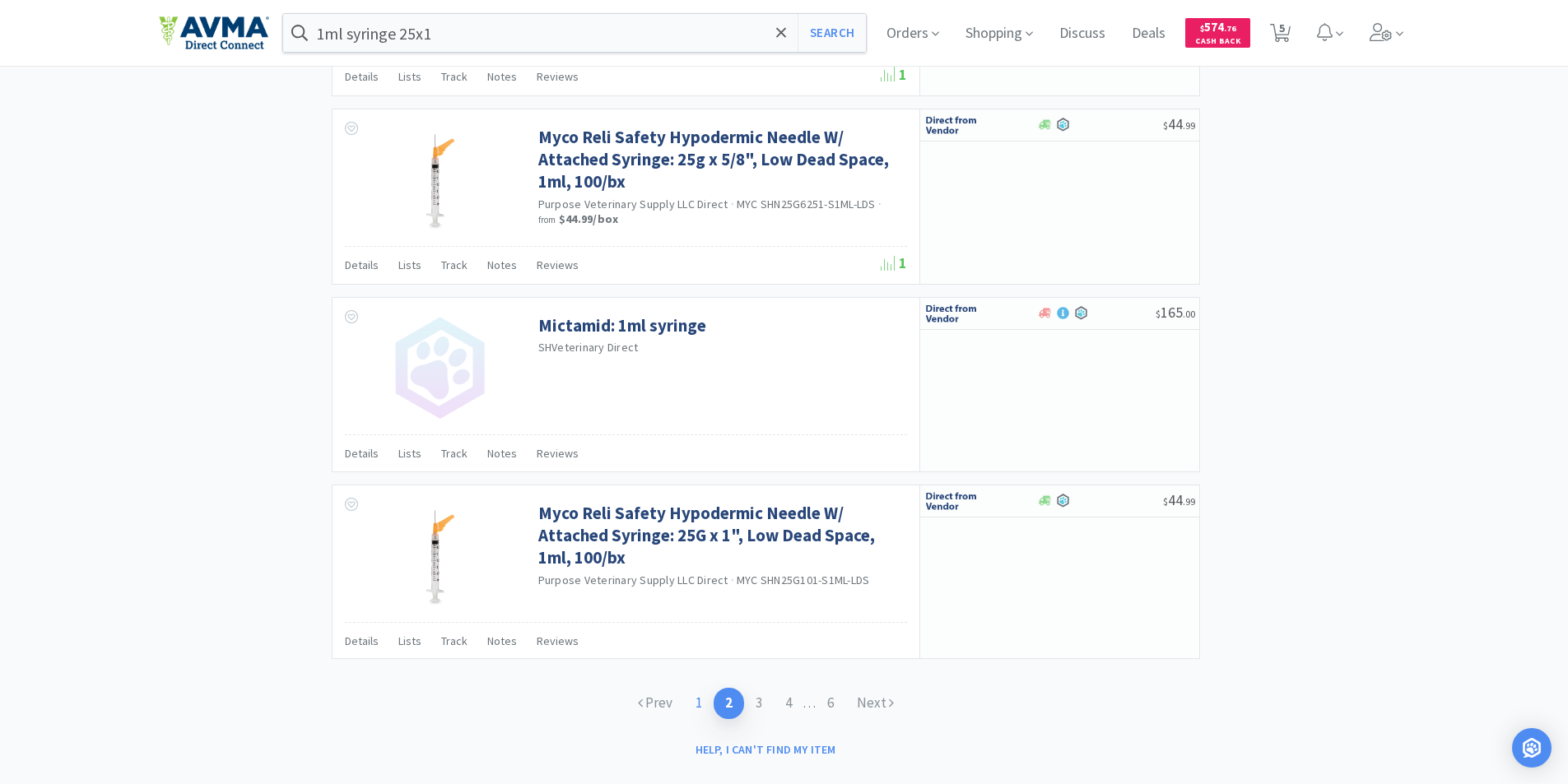
click at [696, 702] on link "1" at bounding box center [699, 702] width 29 height 30
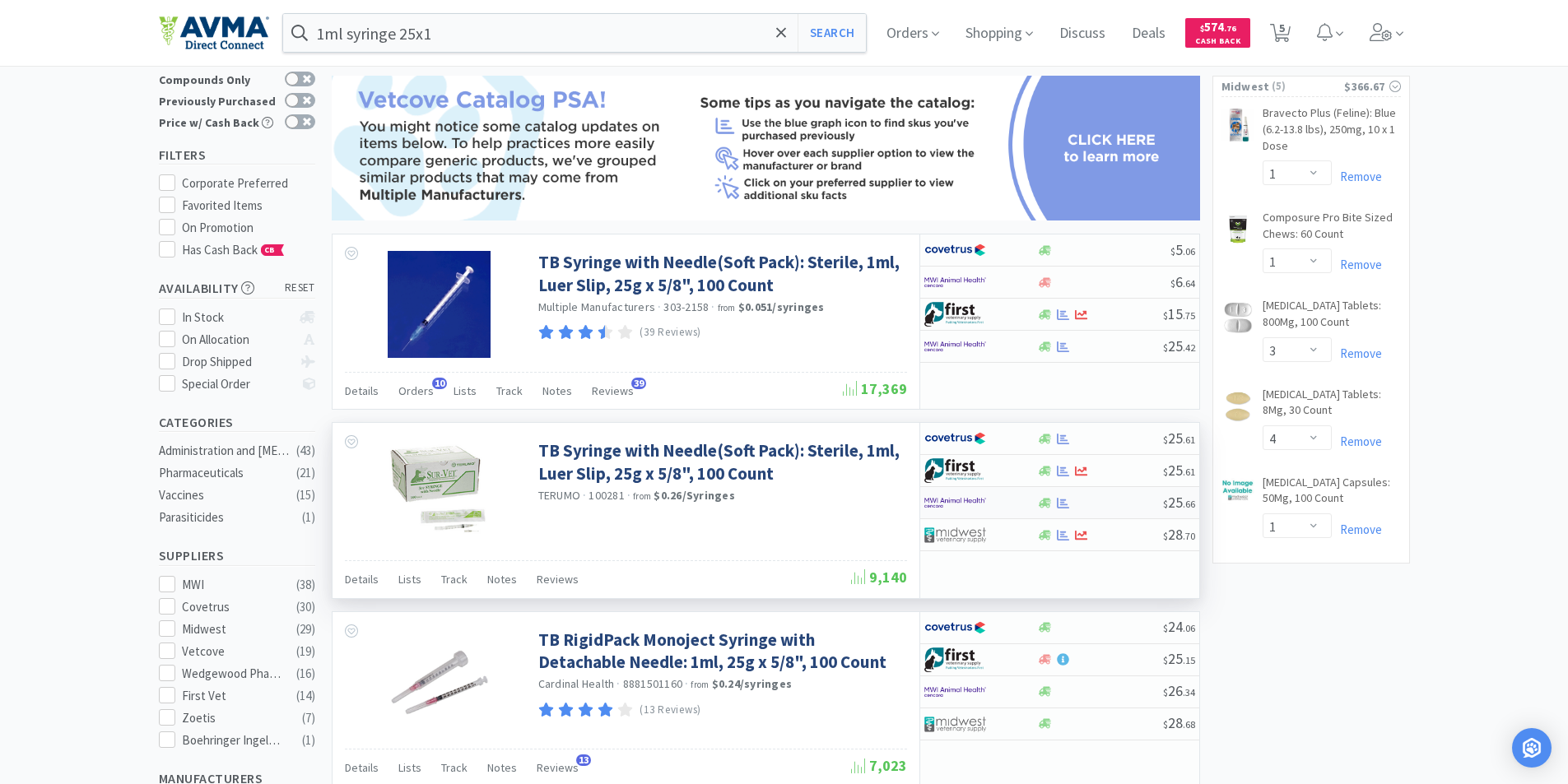
scroll to position [412, 0]
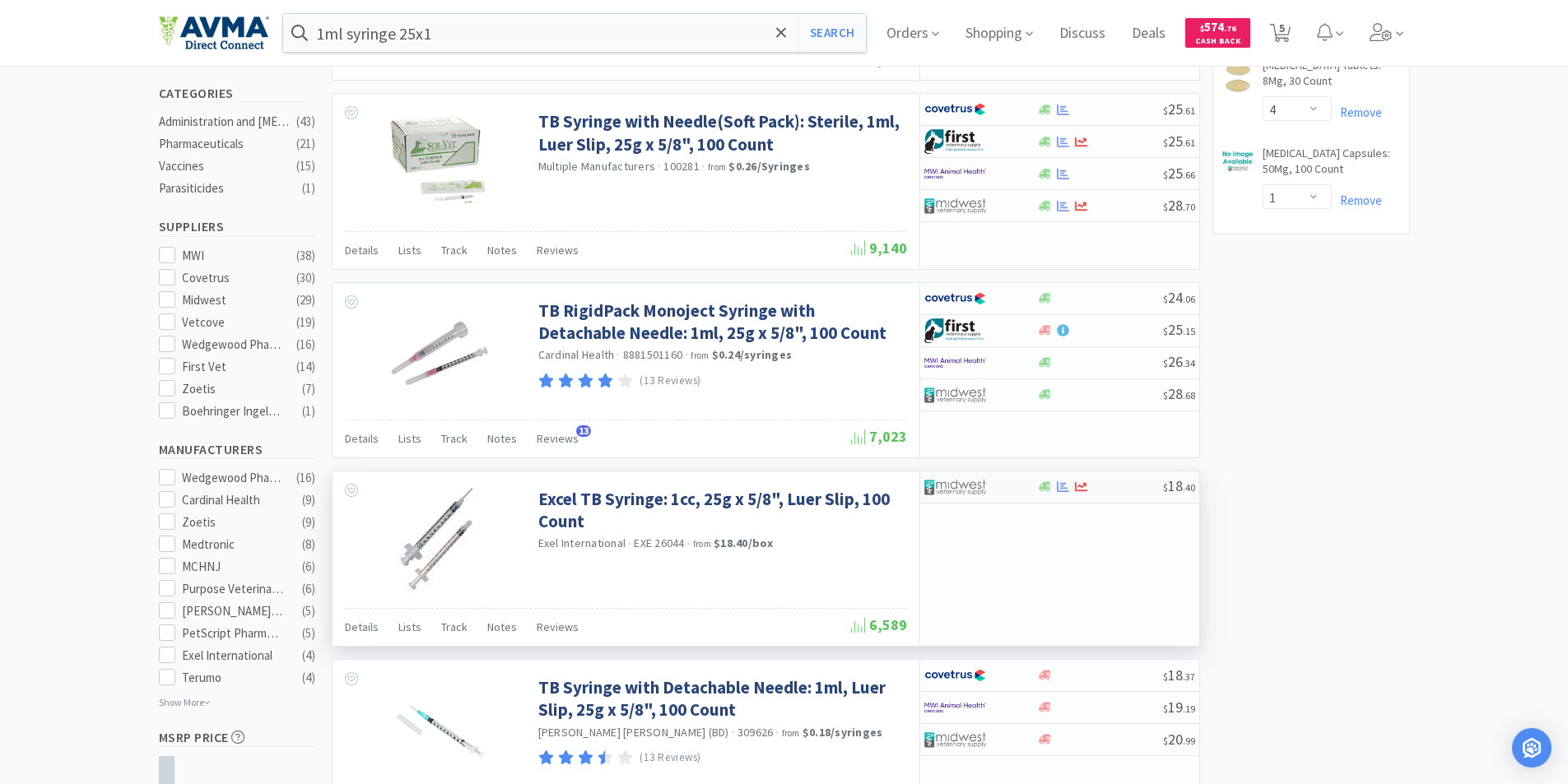
click at [959, 482] on img at bounding box center [955, 486] width 62 height 25
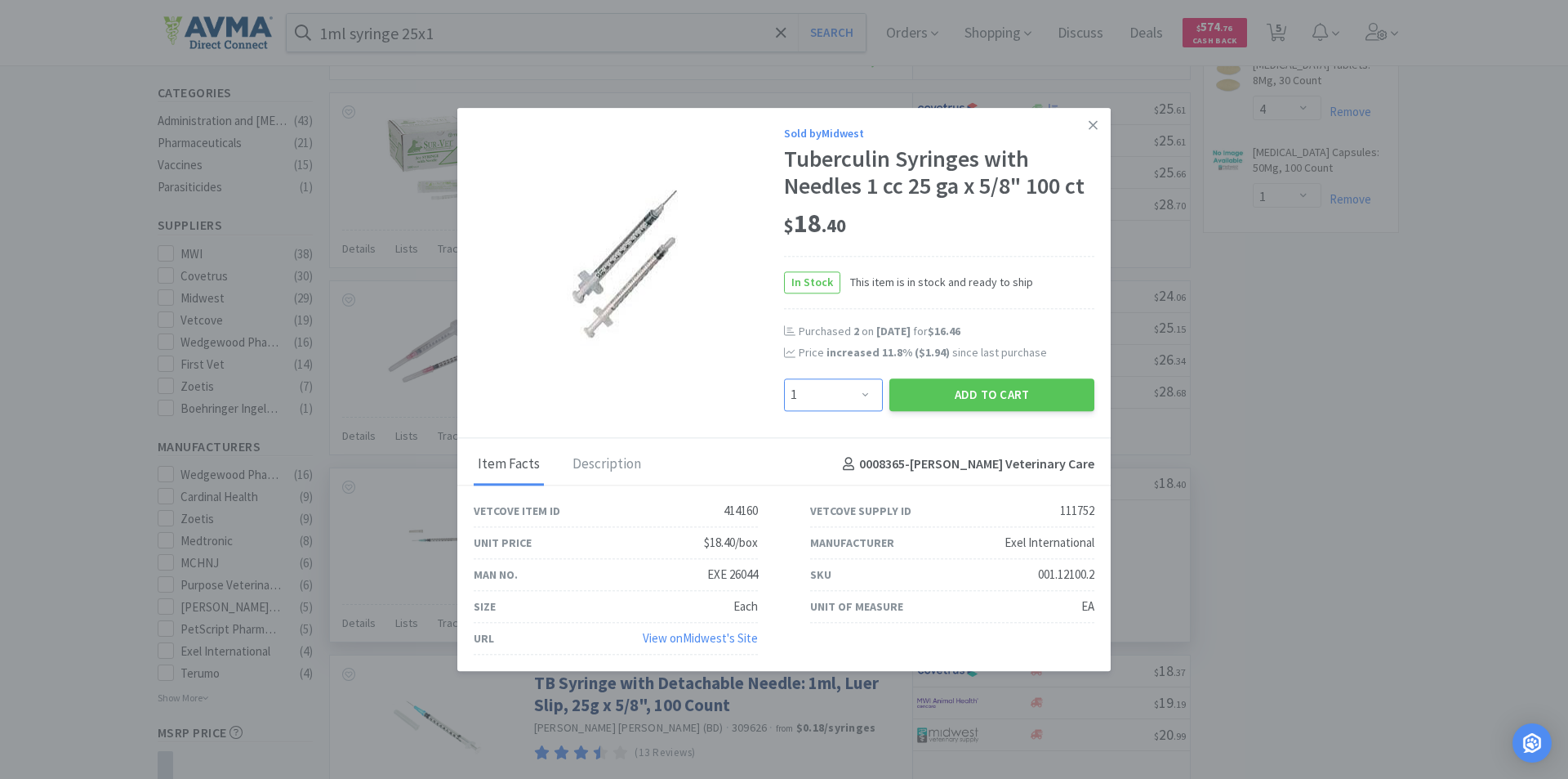
click at [866, 393] on select "Enter Quantity 1 2 3 4 5 6 7 8 9 10 11 12 13 14 15 16 17 18 19 20 Enter Quantity" at bounding box center [833, 395] width 99 height 33
select select "2"
click at [784, 378] on select "Enter Quantity 1 2 3 4 5 6 7 8 9 10 11 12 13 14 15 16 17 18 19 20 Enter Quantity" at bounding box center [833, 395] width 99 height 33
click at [956, 391] on button "Add to Cart" at bounding box center [992, 395] width 205 height 33
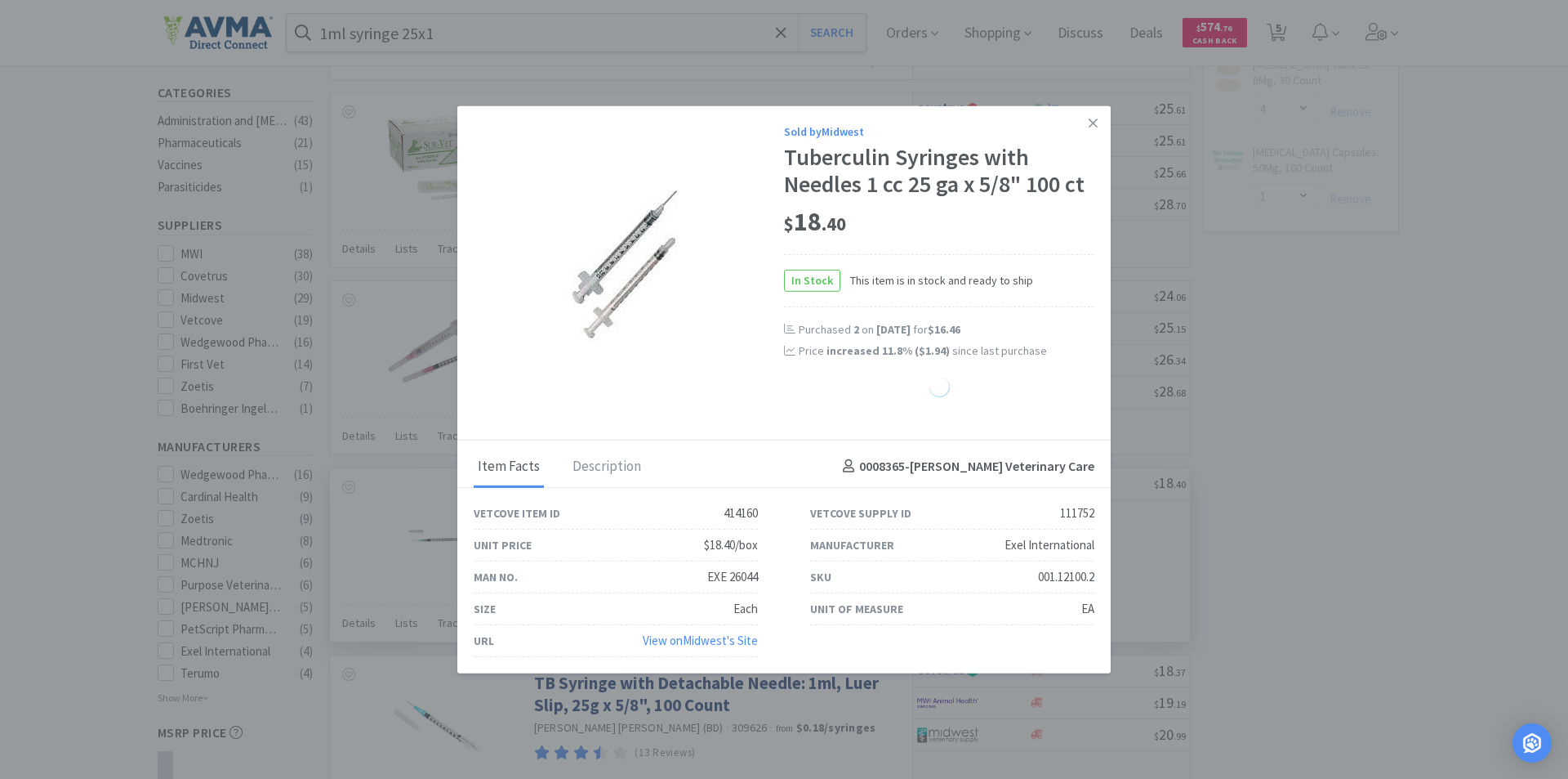
select select "2"
select select "3"
select select "4"
select select "1"
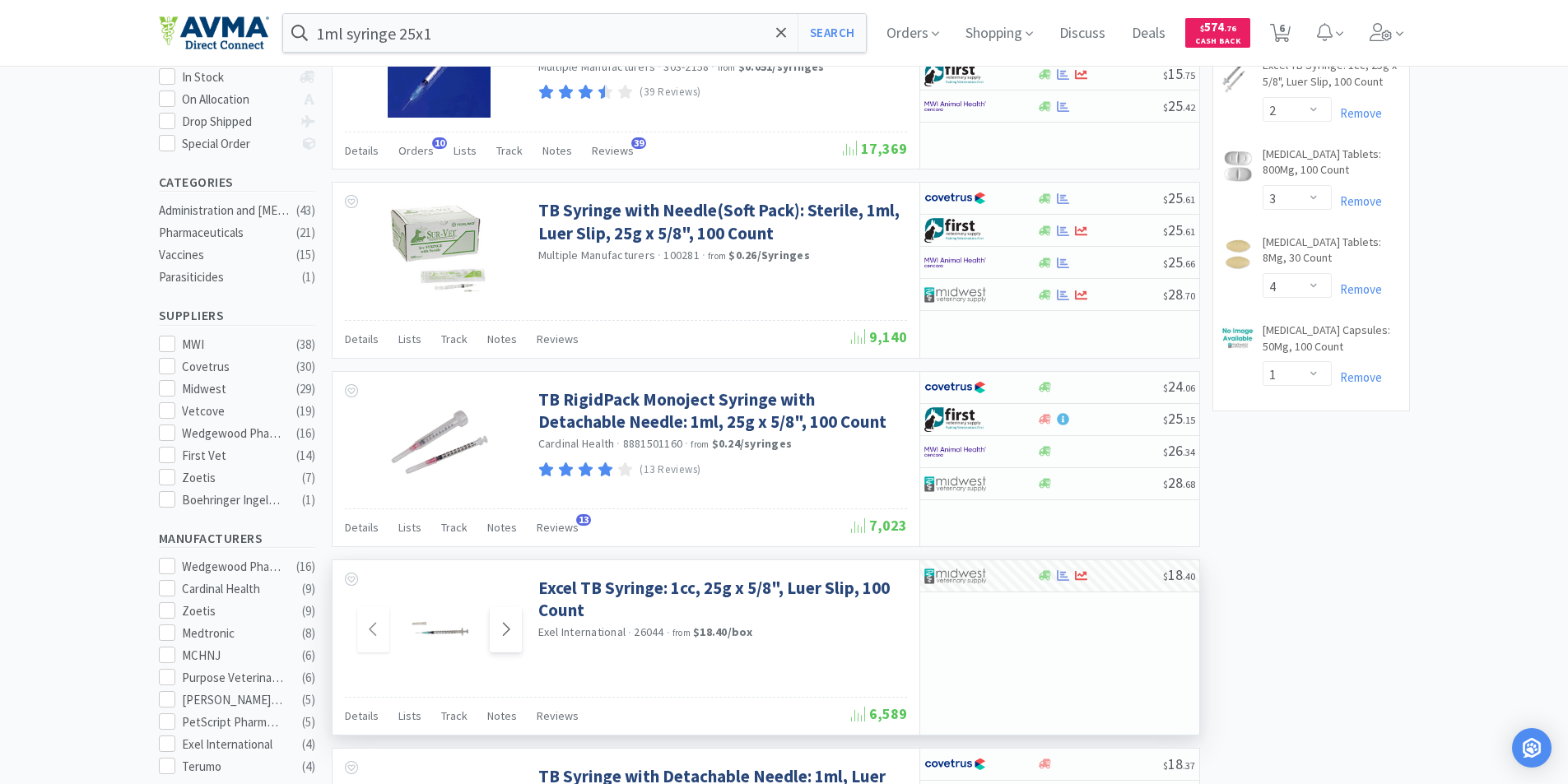
scroll to position [329, 0]
